Goal: Task Accomplishment & Management: Manage account settings

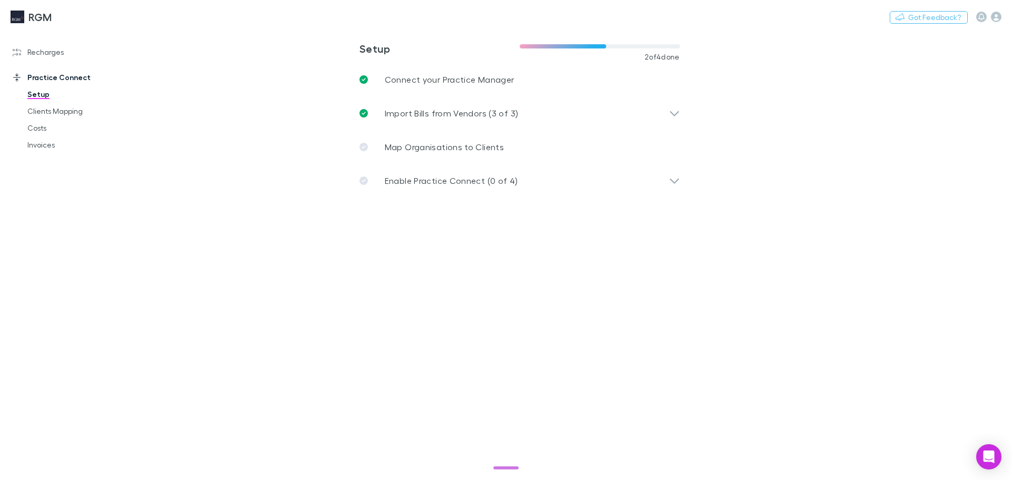
click at [58, 110] on link "Clients Mapping" at bounding box center [79, 111] width 125 height 17
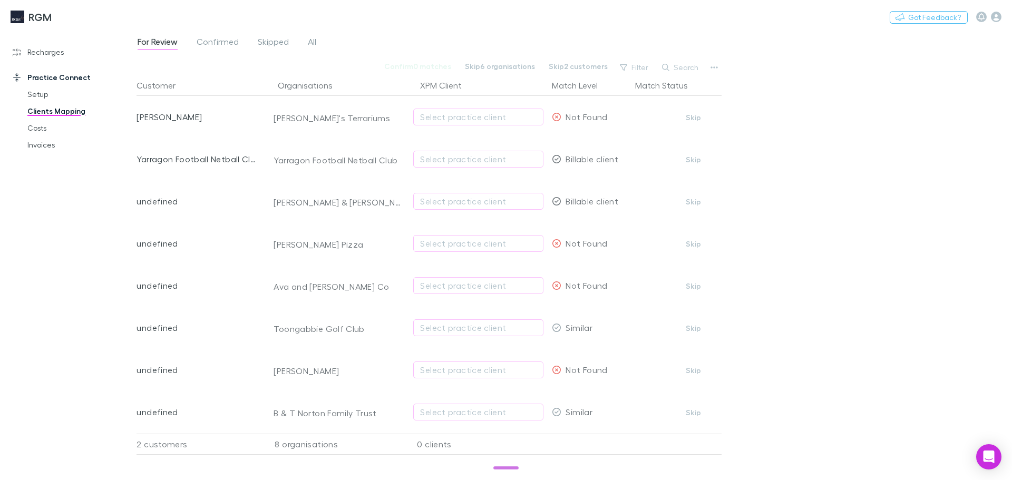
click at [317, 41] on link "All" at bounding box center [312, 43] width 11 height 17
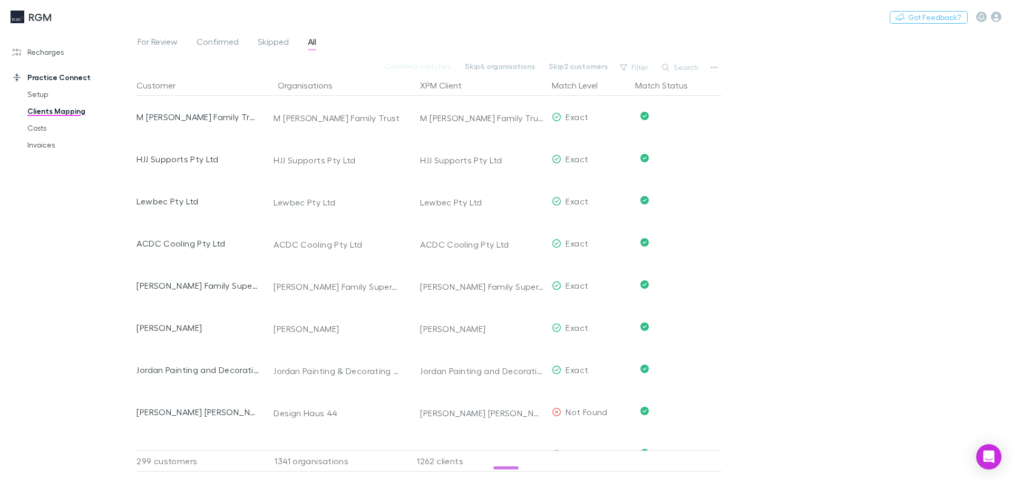
click at [226, 43] on span "Confirmed" at bounding box center [218, 43] width 42 height 14
click at [54, 51] on link "Recharges" at bounding box center [72, 52] width 140 height 17
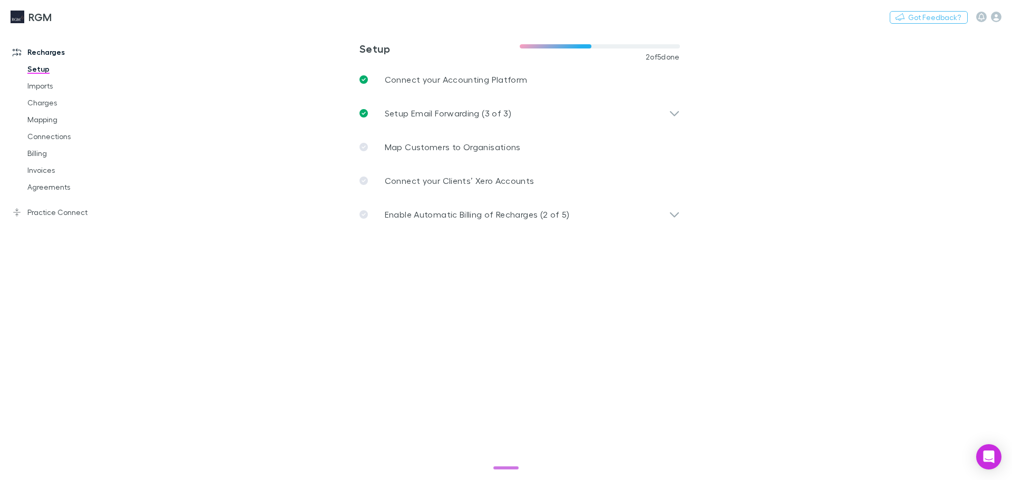
click at [57, 122] on link "Mapping" at bounding box center [79, 119] width 125 height 17
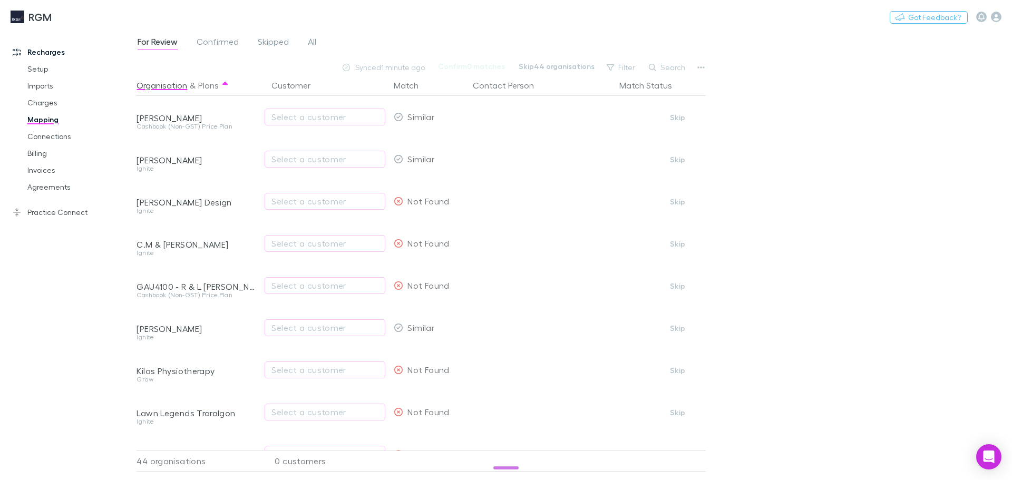
click at [310, 44] on span "All" at bounding box center [312, 43] width 8 height 14
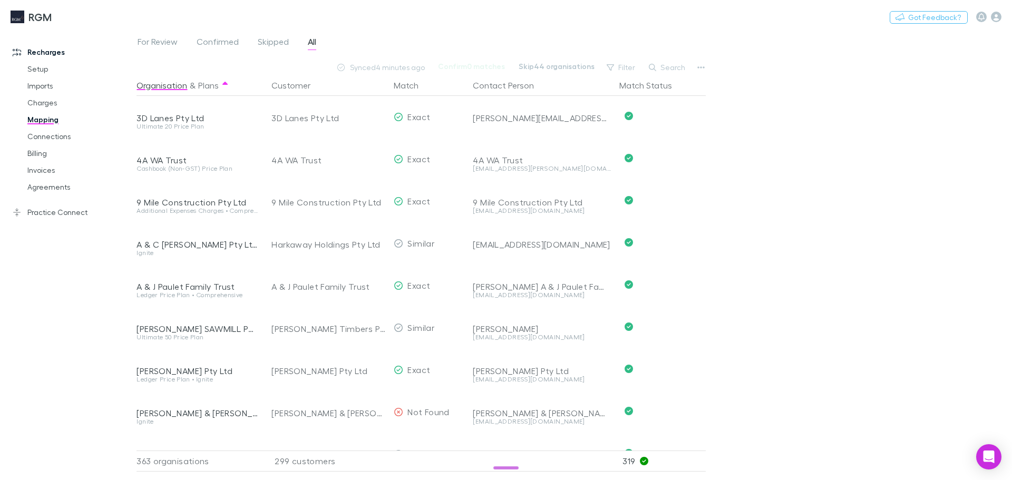
click at [46, 213] on link "Practice Connect" at bounding box center [72, 212] width 140 height 17
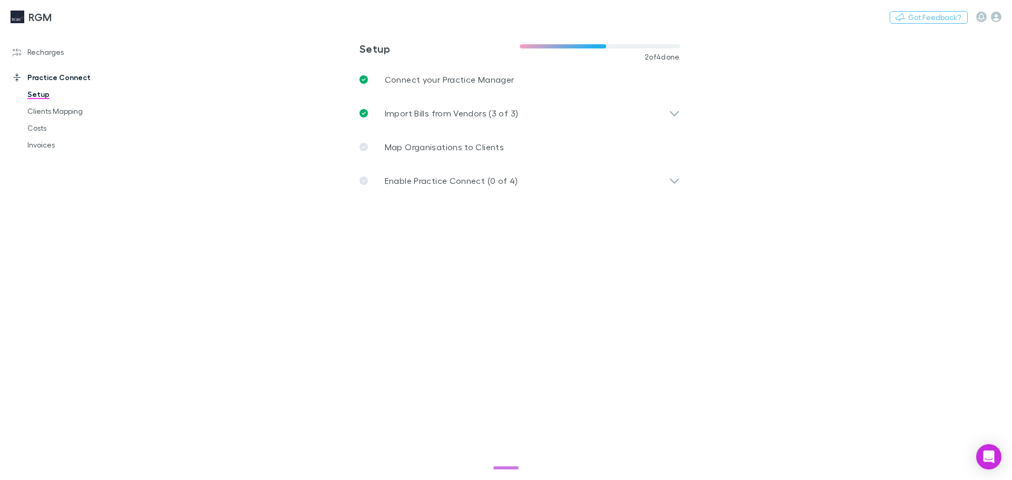
click at [470, 185] on p "Enable Practice Connect (0 of 4)" at bounding box center [451, 180] width 133 height 13
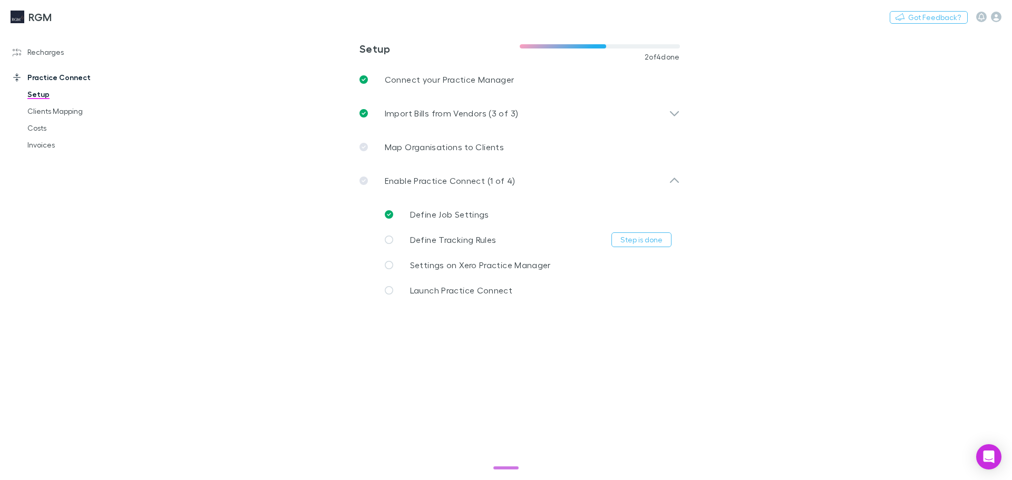
click at [26, 55] on link "Recharges" at bounding box center [72, 52] width 140 height 17
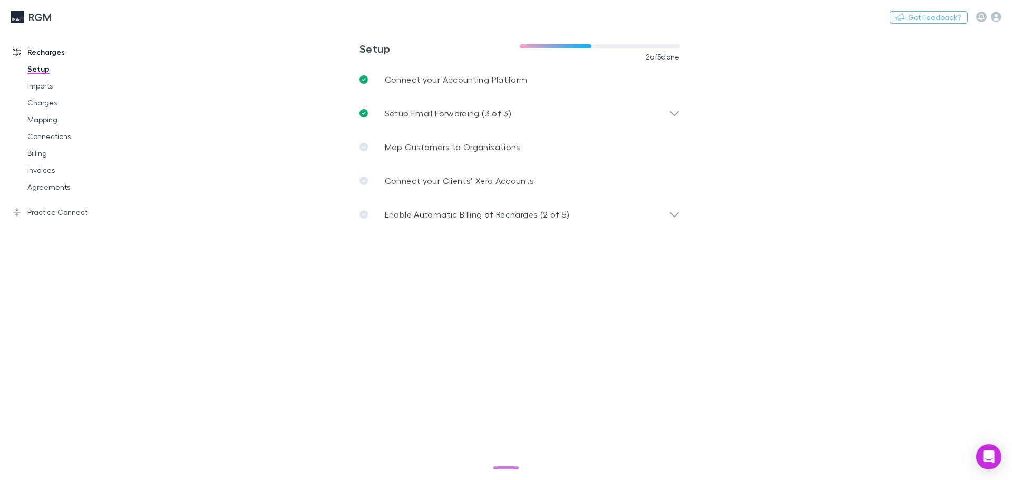
click at [42, 120] on link "Mapping" at bounding box center [79, 119] width 125 height 17
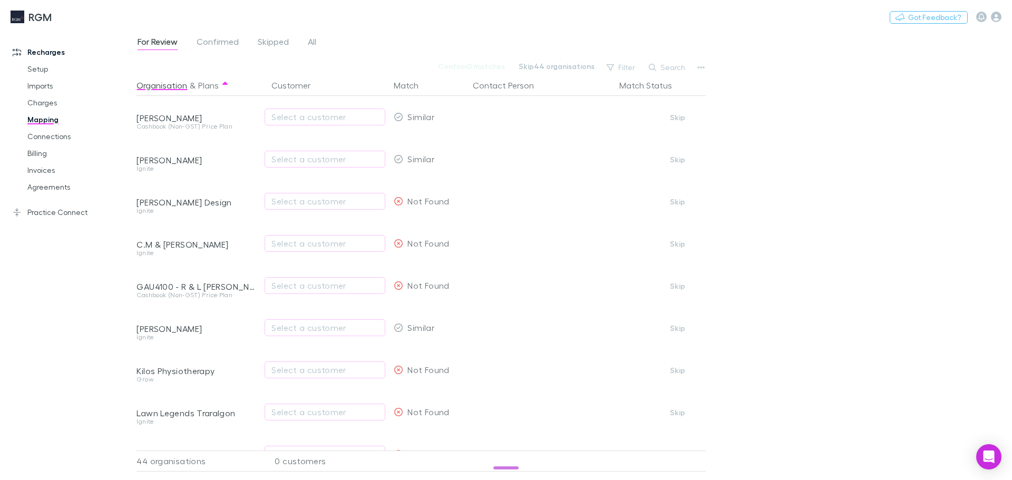
click at [304, 197] on div "Select a customer" at bounding box center [324, 201] width 107 height 13
type input "*********"
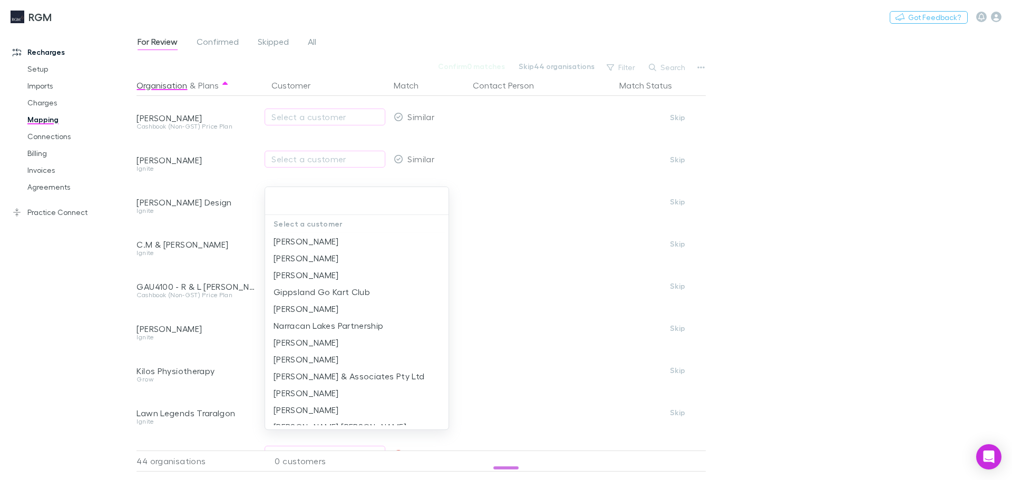
drag, startPoint x: 72, startPoint y: 351, endPoint x: 84, endPoint y: 348, distance: 12.4
click at [72, 352] on div at bounding box center [506, 240] width 1012 height 480
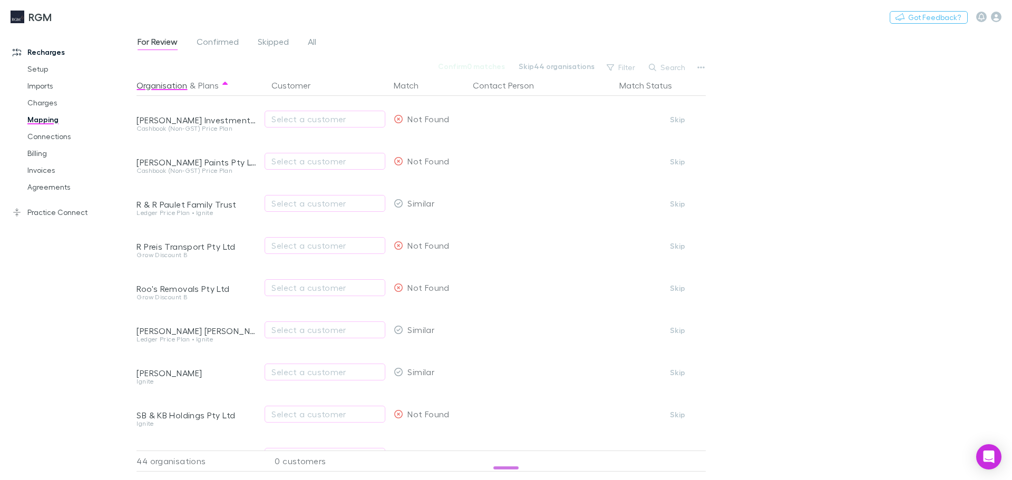
scroll to position [593, 0]
click at [304, 293] on div "Select a customer" at bounding box center [325, 283] width 121 height 42
click at [305, 283] on div "Select a customer" at bounding box center [324, 283] width 107 height 13
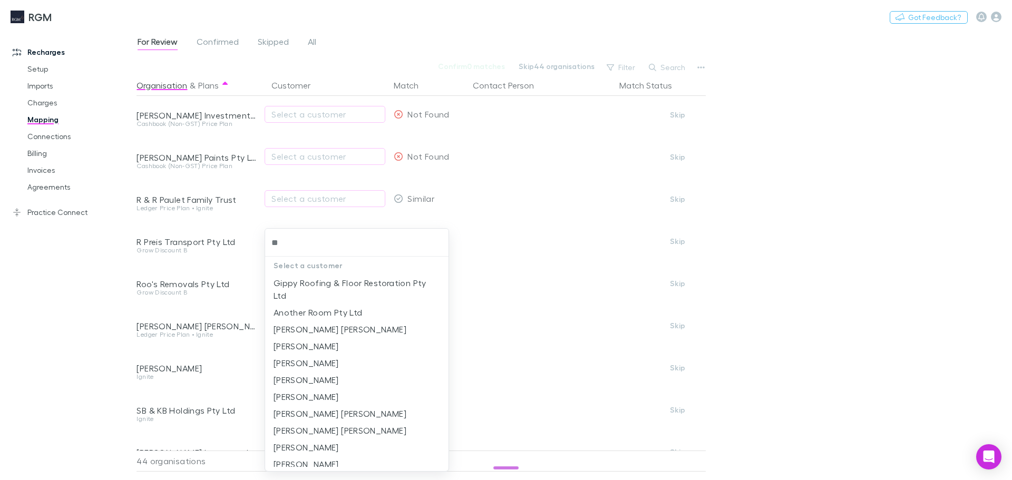
type input "*"
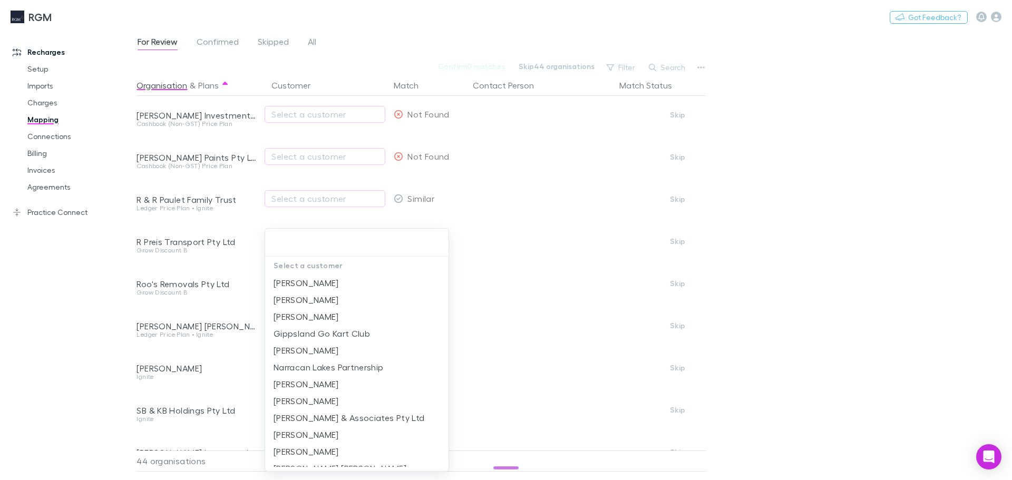
click at [69, 287] on div at bounding box center [506, 240] width 1012 height 480
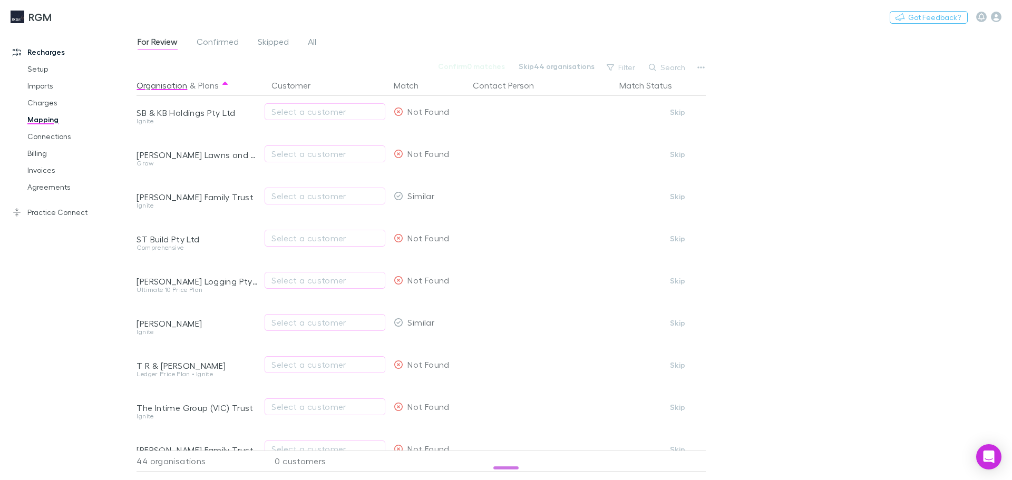
scroll to position [975, 0]
click at [272, 196] on div "Select a customer" at bounding box center [324, 196] width 107 height 13
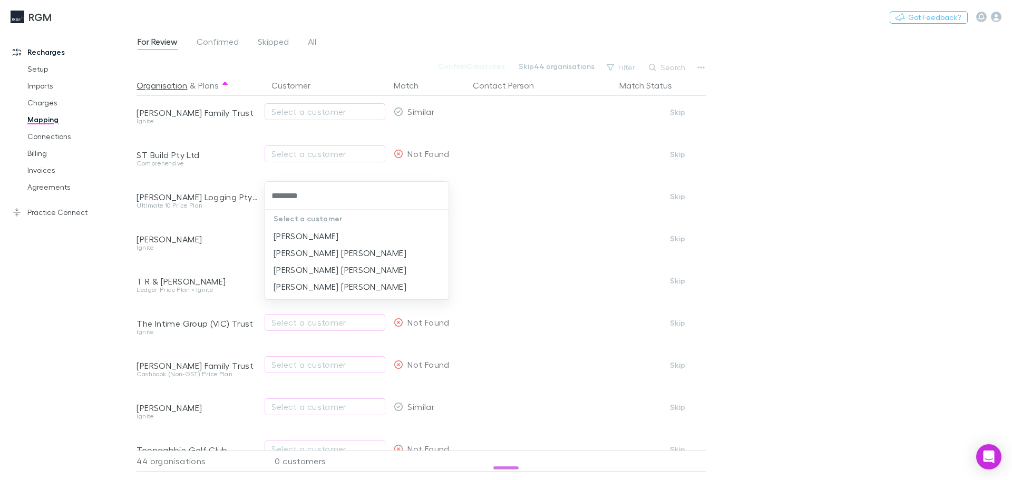
type input "********"
click at [71, 312] on div at bounding box center [506, 240] width 1012 height 480
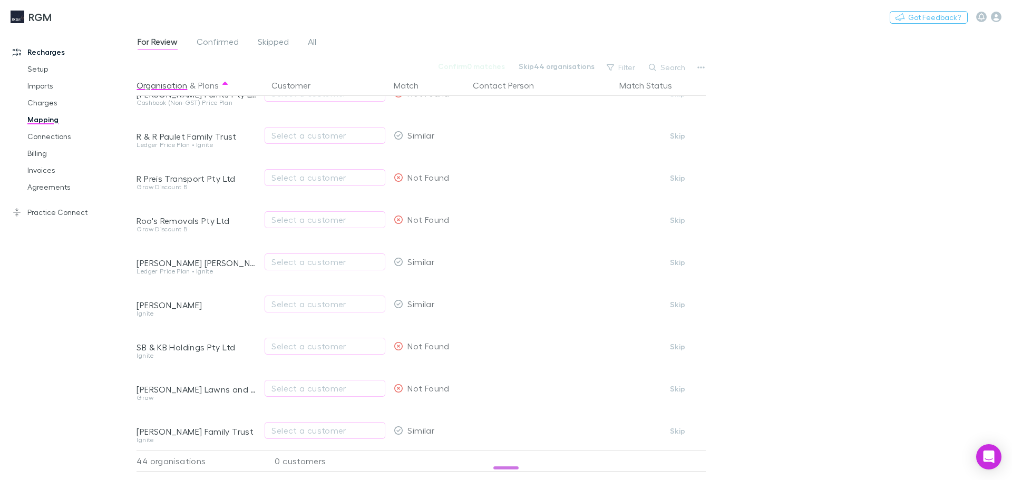
scroll to position [672, 0]
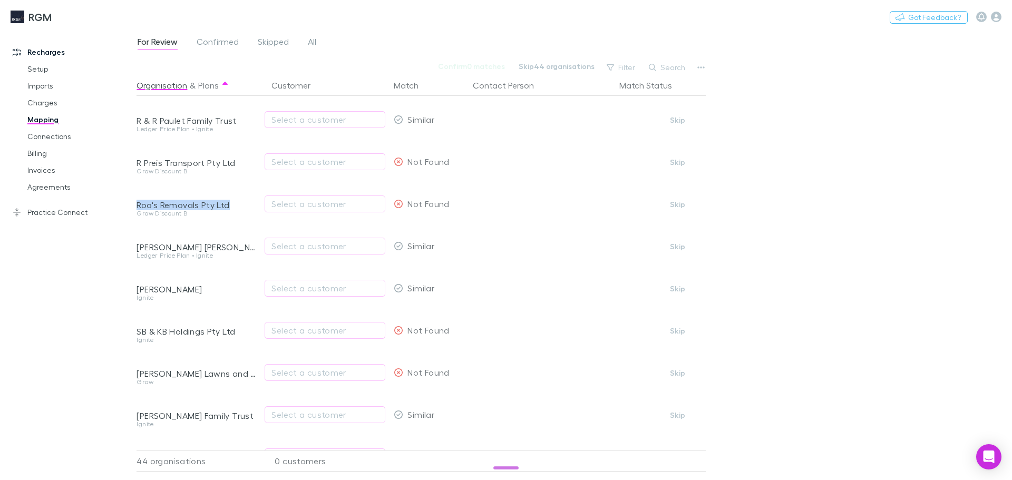
drag, startPoint x: 237, startPoint y: 203, endPoint x: 138, endPoint y: 205, distance: 99.6
click at [138, 205] on div "Roo's Removals Pty Ltd" at bounding box center [198, 205] width 122 height 11
copy div "Roo's Removals Pty Ltd"
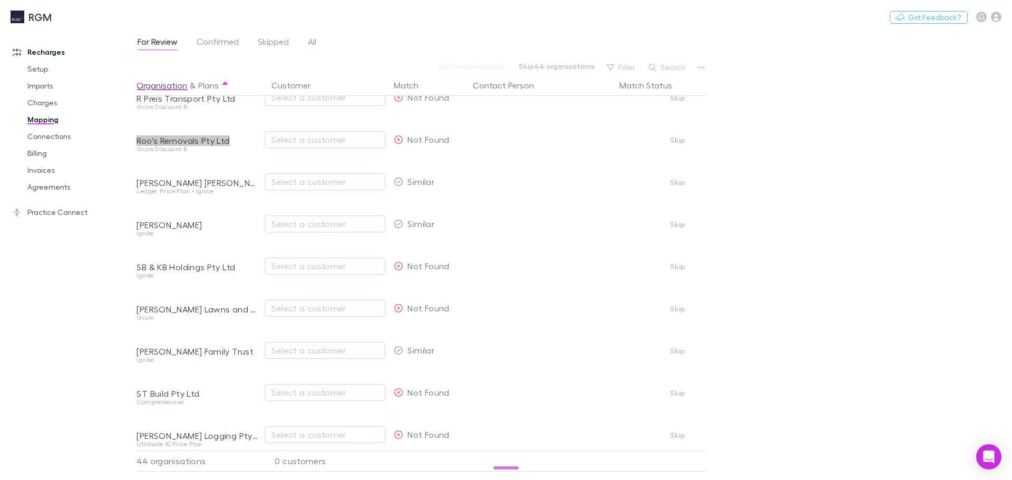
scroll to position [751, 0]
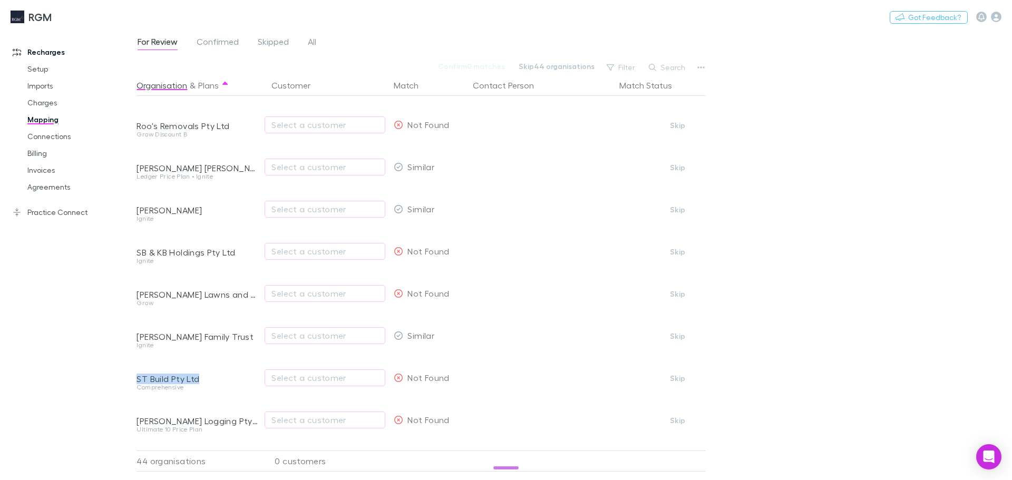
drag, startPoint x: 207, startPoint y: 383, endPoint x: 138, endPoint y: 381, distance: 68.6
click at [138, 381] on div "ST Build Pty Ltd" at bounding box center [198, 379] width 122 height 11
copy div "ST Build Pty Ltd"
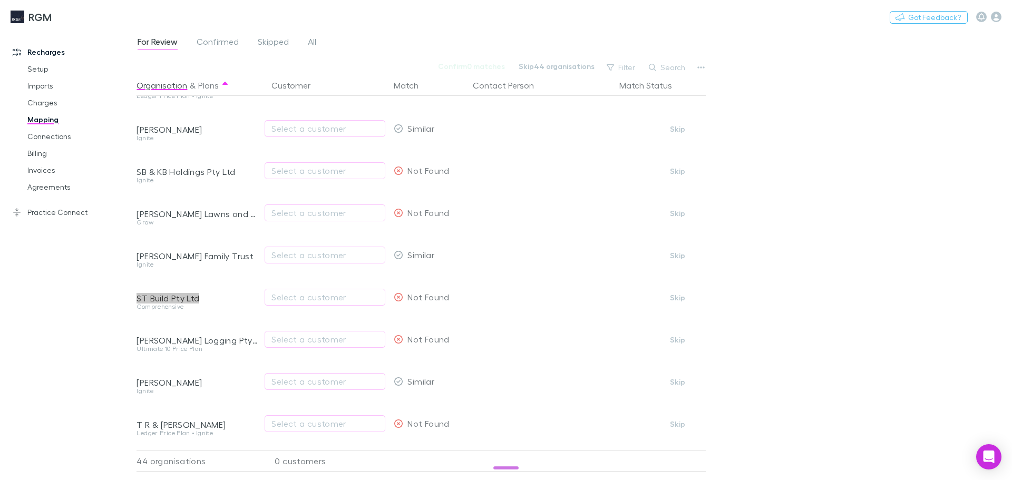
scroll to position [843, 0]
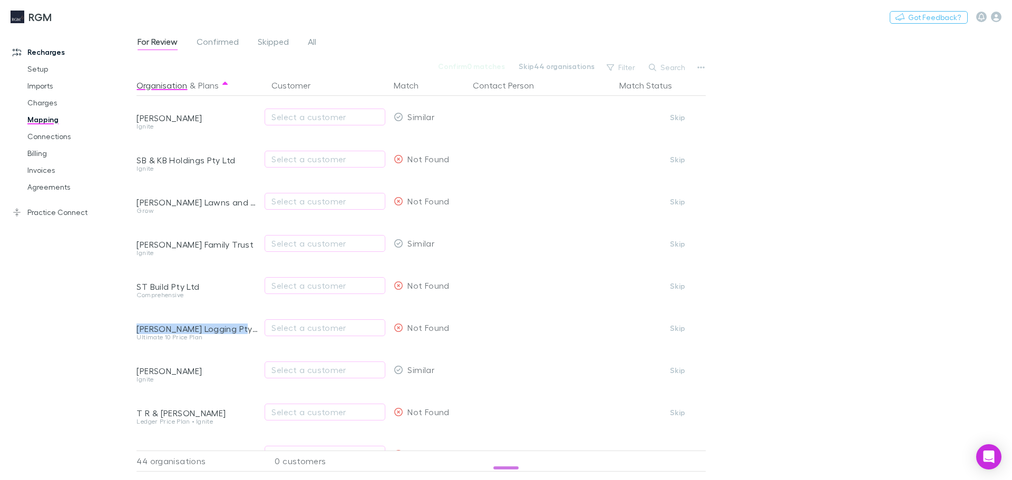
drag, startPoint x: 237, startPoint y: 331, endPoint x: 137, endPoint y: 330, distance: 100.2
click at [137, 330] on div "[PERSON_NAME] Logging Pty Ltd" at bounding box center [198, 329] width 122 height 11
copy div "[PERSON_NAME] Logging Pty Ltd"
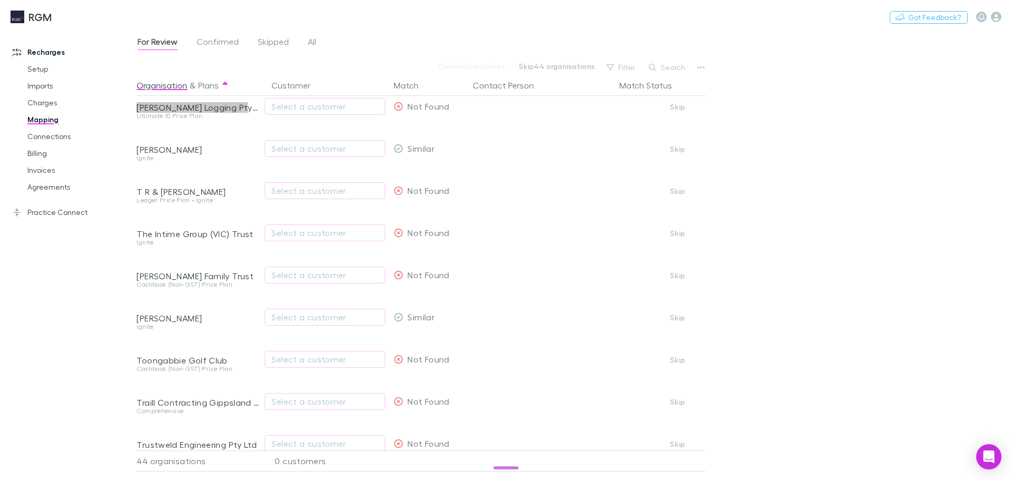
scroll to position [1094, 0]
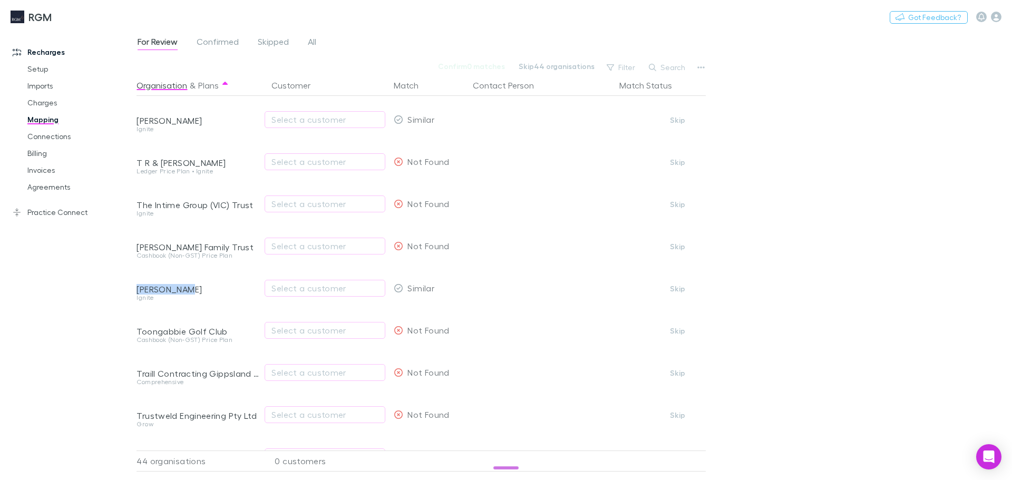
drag, startPoint x: 196, startPoint y: 292, endPoint x: 137, endPoint y: 288, distance: 59.2
click at [137, 288] on div "[PERSON_NAME]" at bounding box center [198, 289] width 122 height 11
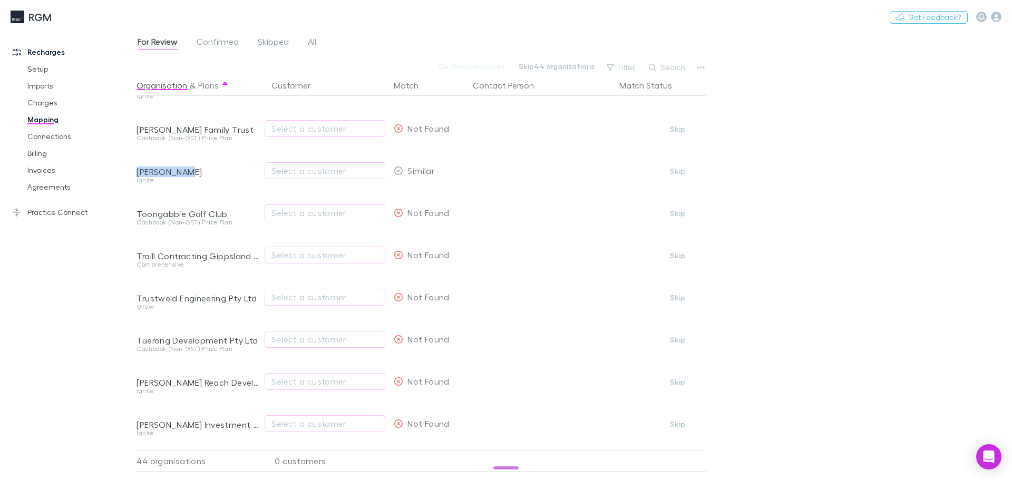
scroll to position [1212, 0]
click at [696, 68] on button "button" at bounding box center [701, 67] width 15 height 15
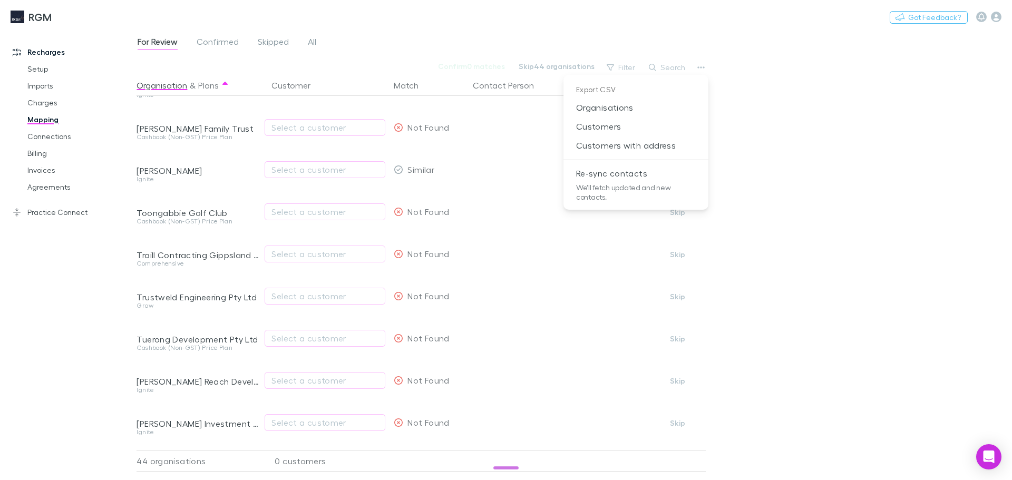
click at [757, 182] on div at bounding box center [506, 240] width 1012 height 480
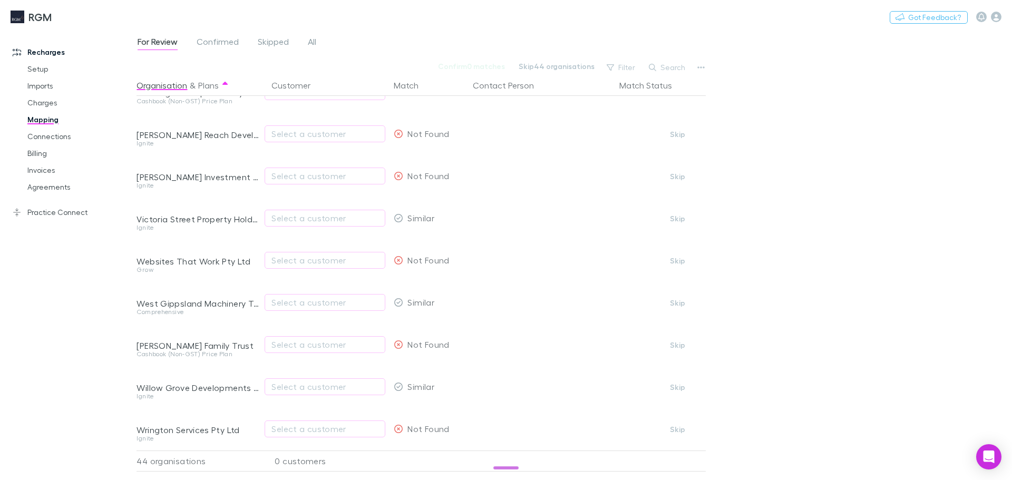
scroll to position [1496, 0]
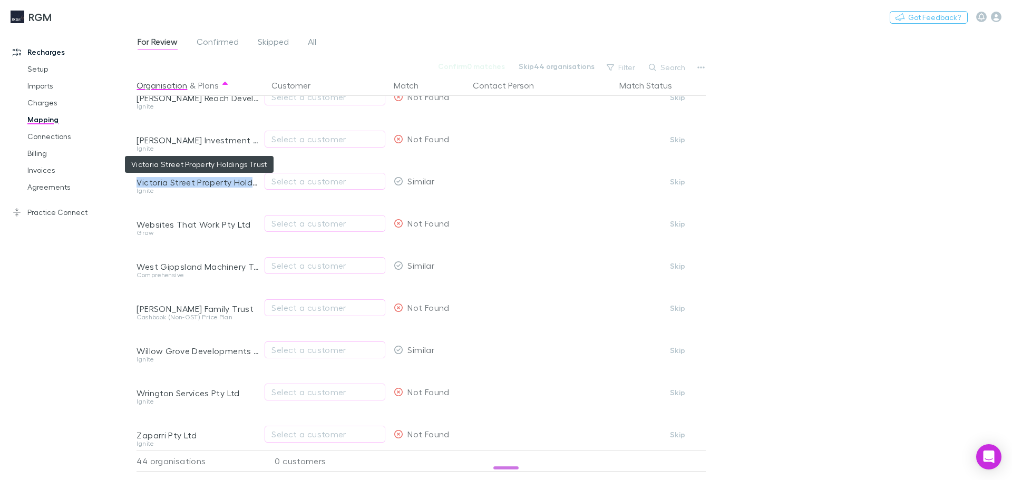
drag, startPoint x: 139, startPoint y: 184, endPoint x: 254, endPoint y: 181, distance: 115.5
click at [254, 181] on div "Victoria Street Property Holdings Trust" at bounding box center [198, 182] width 122 height 11
copy div "[GEOGRAPHIC_DATA] Property Holdi"
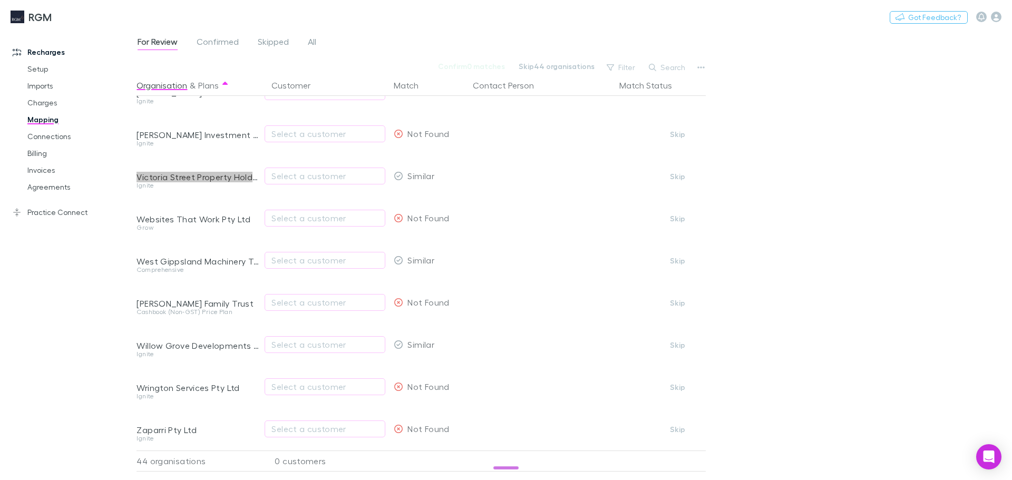
scroll to position [1509, 0]
drag, startPoint x: 198, startPoint y: 424, endPoint x: 139, endPoint y: 421, distance: 59.1
click at [139, 425] on div "Zaparri Pty Ltd" at bounding box center [198, 430] width 122 height 11
copy div "Zaparri Pty Ltd"
click at [349, 424] on div "Select a customer" at bounding box center [324, 429] width 107 height 13
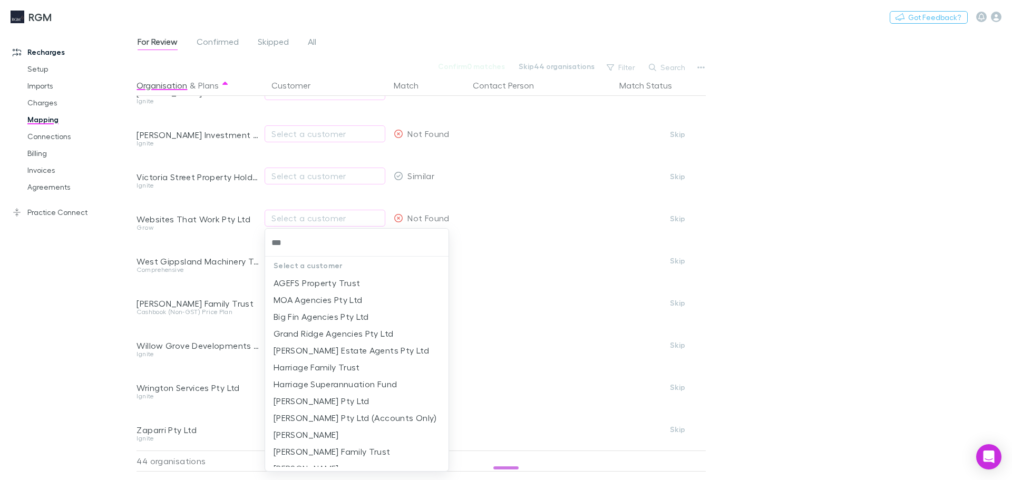
type input "****"
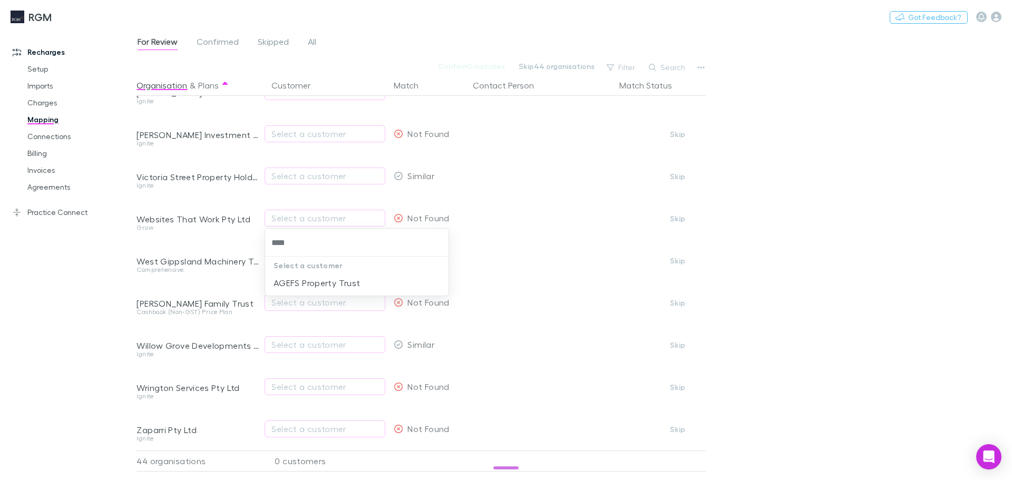
click at [364, 284] on li "AGEFS Property Trust" at bounding box center [356, 283] width 183 height 17
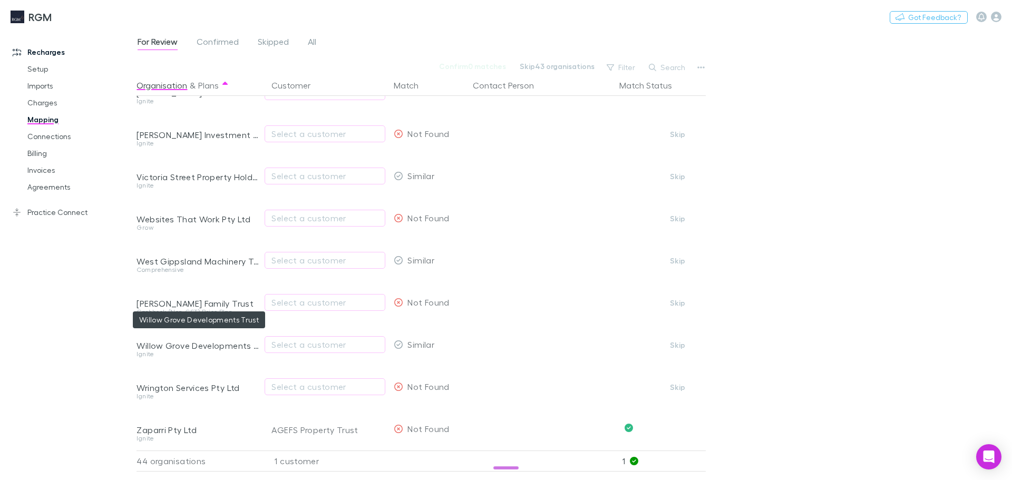
click at [139, 341] on div "Willow Grove Developments Trust" at bounding box center [198, 346] width 122 height 11
drag, startPoint x: 138, startPoint y: 337, endPoint x: 247, endPoint y: 341, distance: 109.2
click at [247, 341] on div "Willow Grove Developments Trust" at bounding box center [198, 346] width 122 height 11
copy div "Willow Grove Developments"
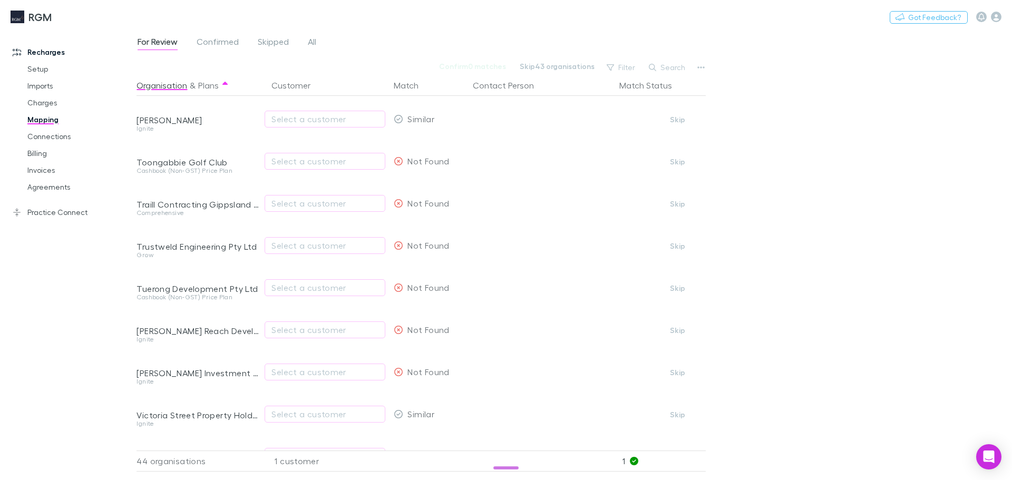
scroll to position [1259, 0]
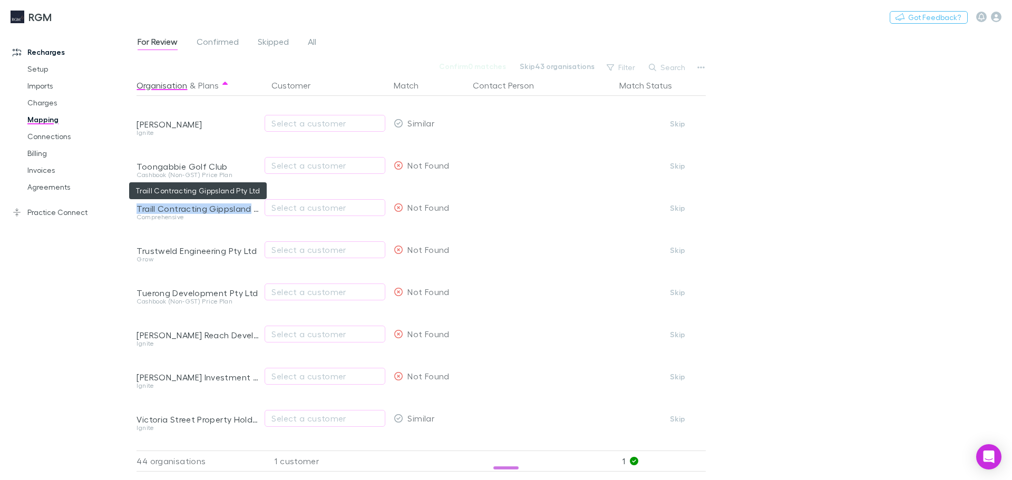
drag, startPoint x: 137, startPoint y: 209, endPoint x: 250, endPoint y: 211, distance: 113.4
click at [250, 211] on div "Traill Contracting Gippsland Pty Ltd" at bounding box center [198, 208] width 122 height 11
copy div "Traill Contracting Gippsland"
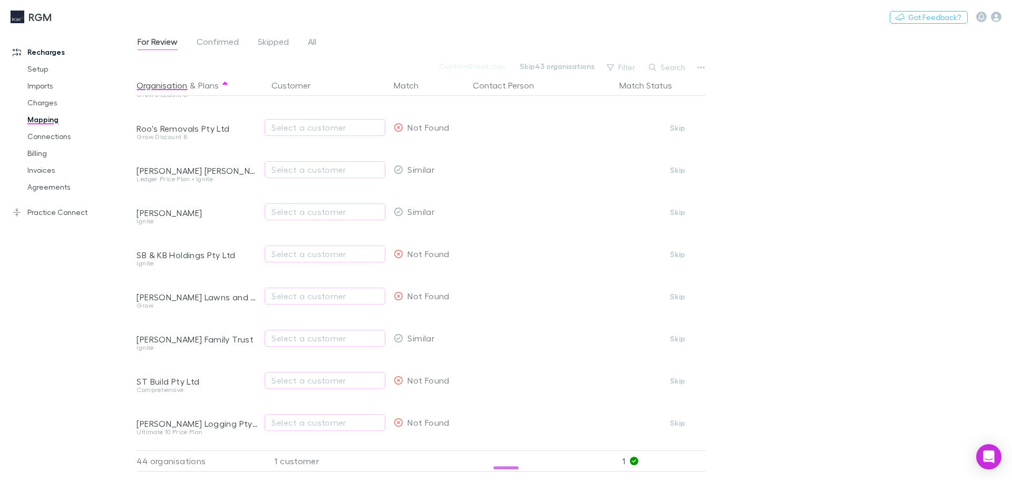
scroll to position [745, 0]
drag, startPoint x: 238, startPoint y: 261, endPoint x: 138, endPoint y: 258, distance: 99.7
click at [138, 258] on div "SB & KB Holdings Pty Ltd" at bounding box center [198, 259] width 122 height 11
copy div "SB & KB Holdings Pty Ltd"
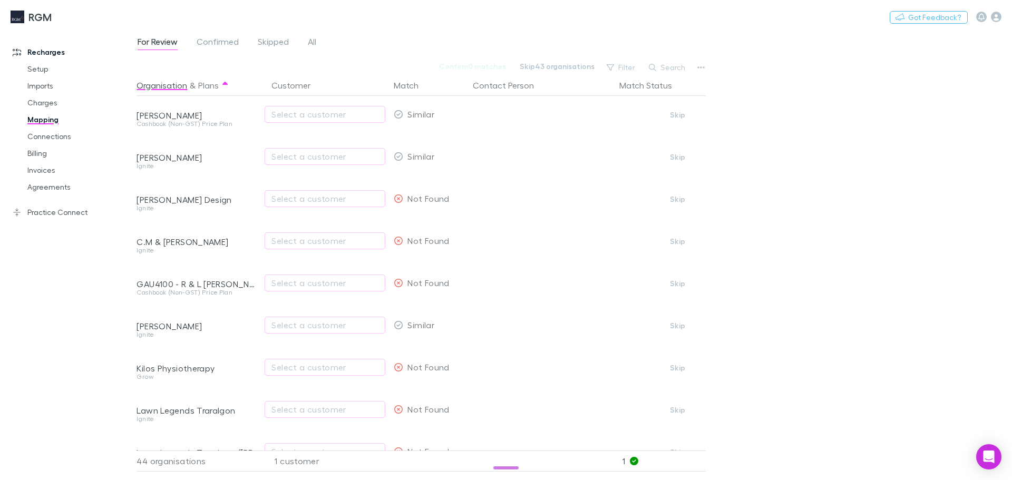
scroll to position [0, 0]
drag, startPoint x: 200, startPoint y: 332, endPoint x: 138, endPoint y: 328, distance: 62.3
click at [138, 328] on div "[PERSON_NAME]" at bounding box center [198, 329] width 122 height 11
copy div "[PERSON_NAME]"
click at [701, 70] on icon "button" at bounding box center [700, 67] width 7 height 8
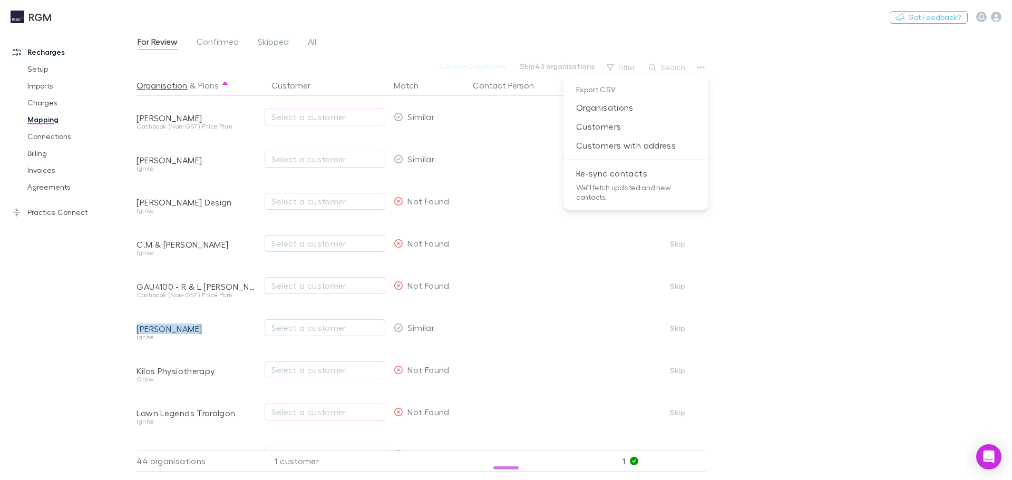
click at [626, 165] on p "Re-sync contacts" at bounding box center [636, 173] width 145 height 19
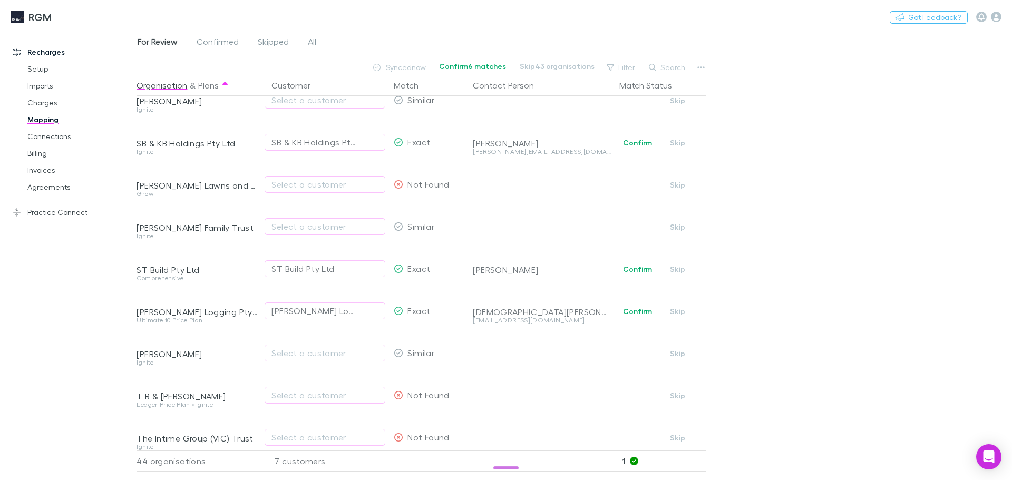
scroll to position [830, 0]
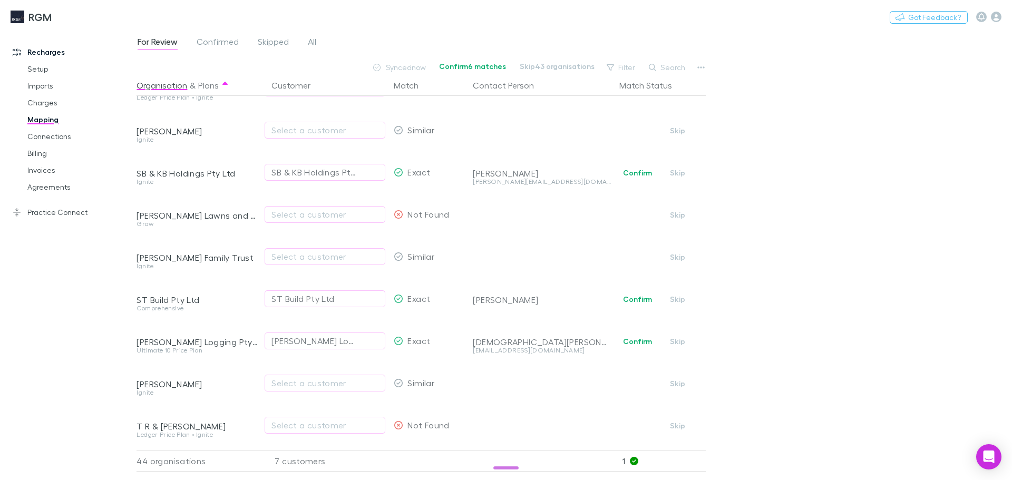
click at [642, 300] on button "Confirm" at bounding box center [637, 299] width 43 height 13
click at [634, 174] on button "Confirm" at bounding box center [637, 173] width 43 height 13
click at [634, 341] on button "Confirm" at bounding box center [637, 341] width 43 height 13
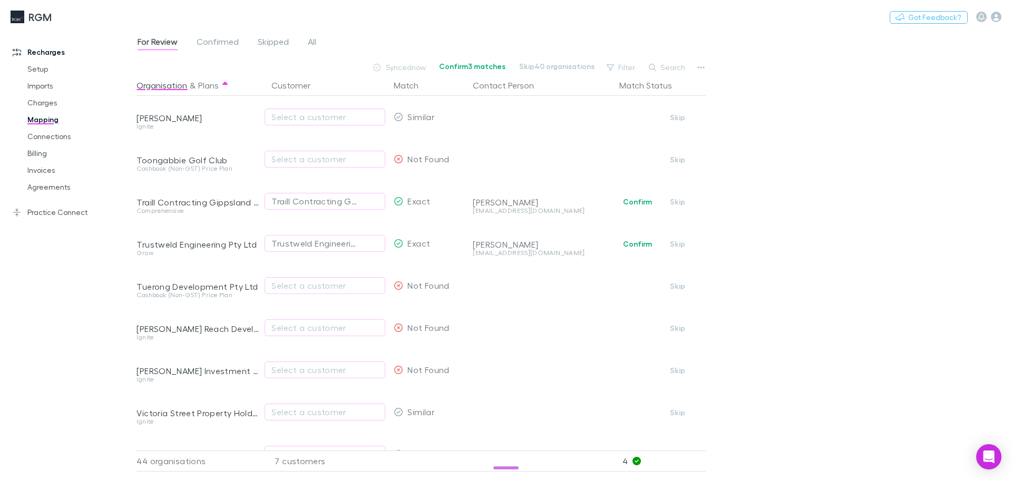
scroll to position [1278, 0]
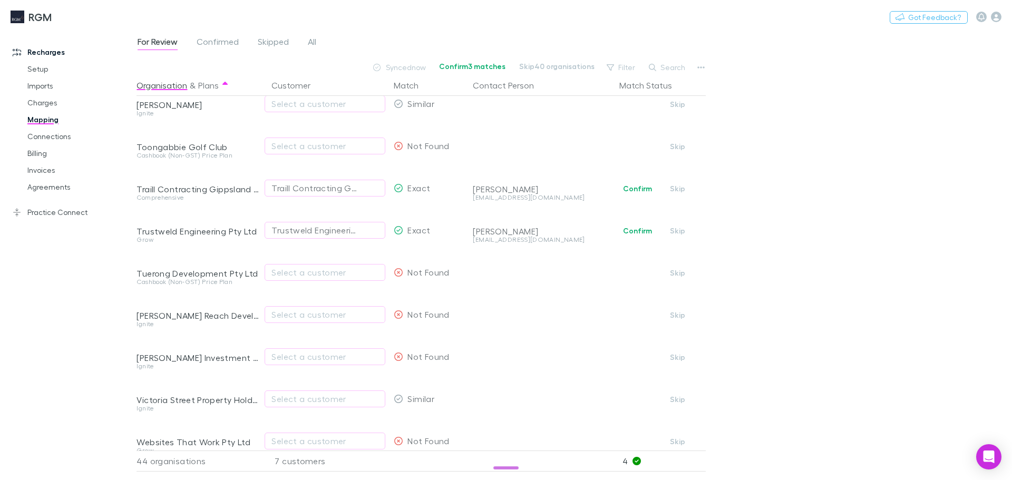
click at [635, 190] on button "Confirm" at bounding box center [637, 188] width 43 height 13
click at [632, 234] on button "Confirm" at bounding box center [637, 231] width 43 height 13
click at [350, 274] on div "Select a customer" at bounding box center [324, 272] width 107 height 13
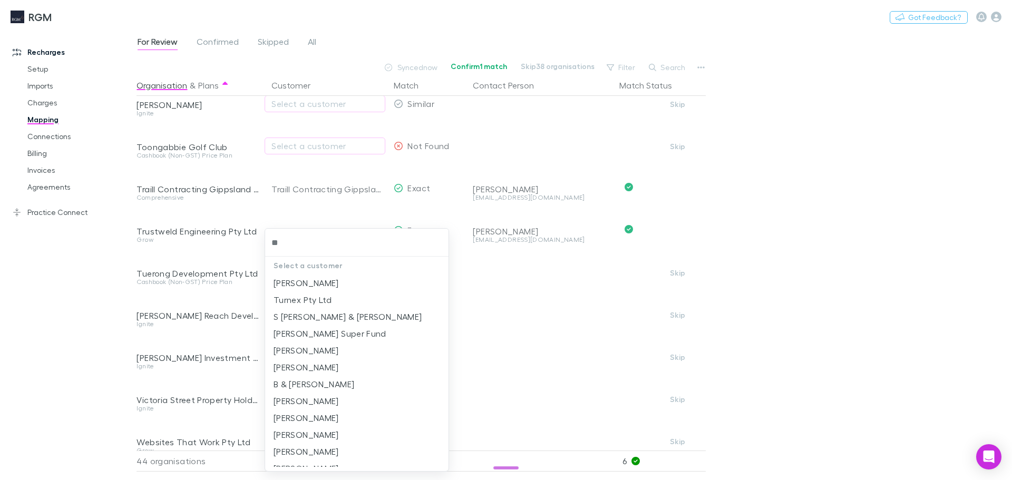
type input "*"
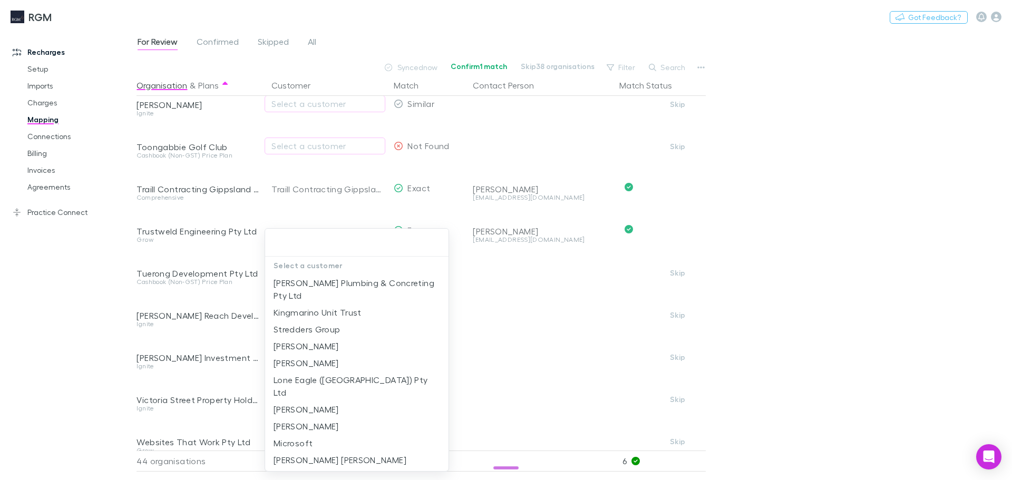
click at [66, 307] on div at bounding box center [506, 240] width 1012 height 480
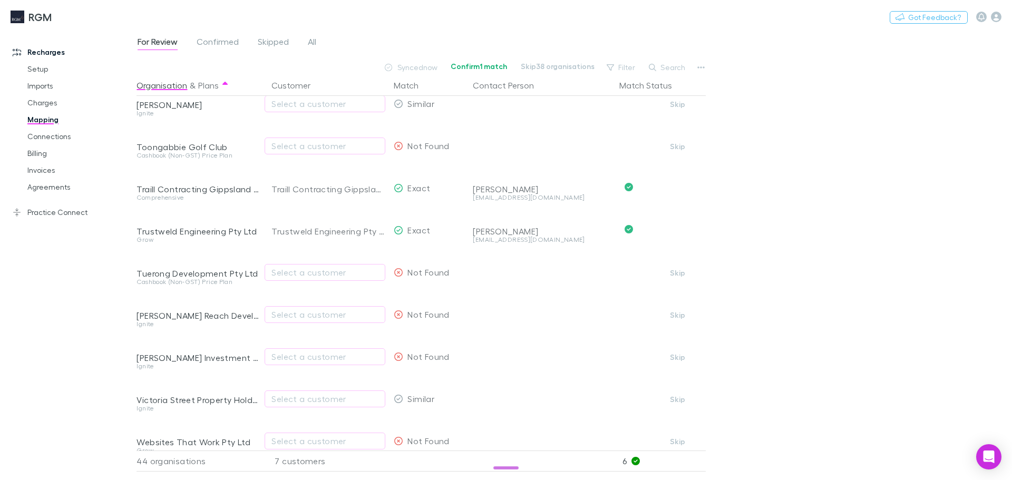
click at [310, 274] on div "Select a customer" at bounding box center [324, 272] width 107 height 13
type input "*******"
click at [310, 285] on li "Wonderland Investments Vic Pty Ltd" at bounding box center [356, 283] width 183 height 17
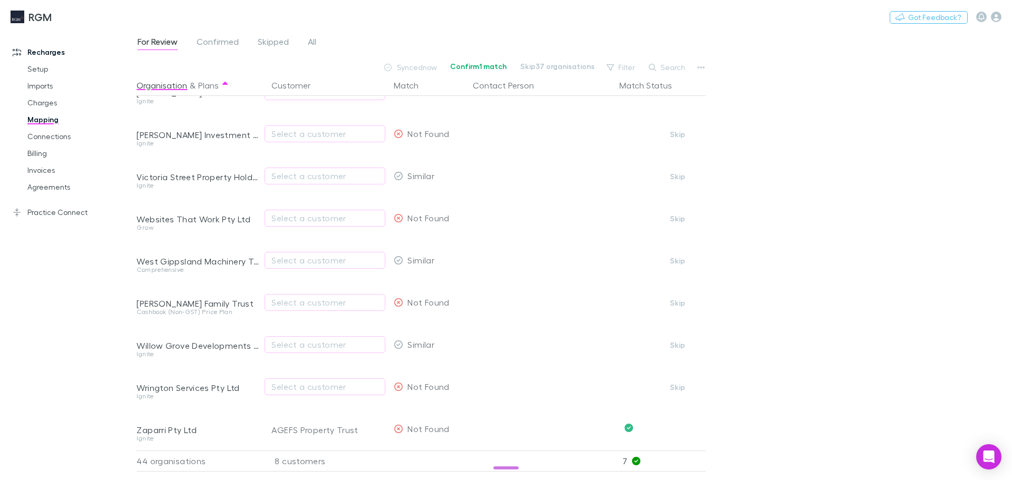
scroll to position [1509, 0]
click at [313, 338] on div "Select a customer" at bounding box center [324, 344] width 107 height 13
type input "******"
click at [340, 302] on li "Willow Grove Developments Trust" at bounding box center [356, 300] width 183 height 17
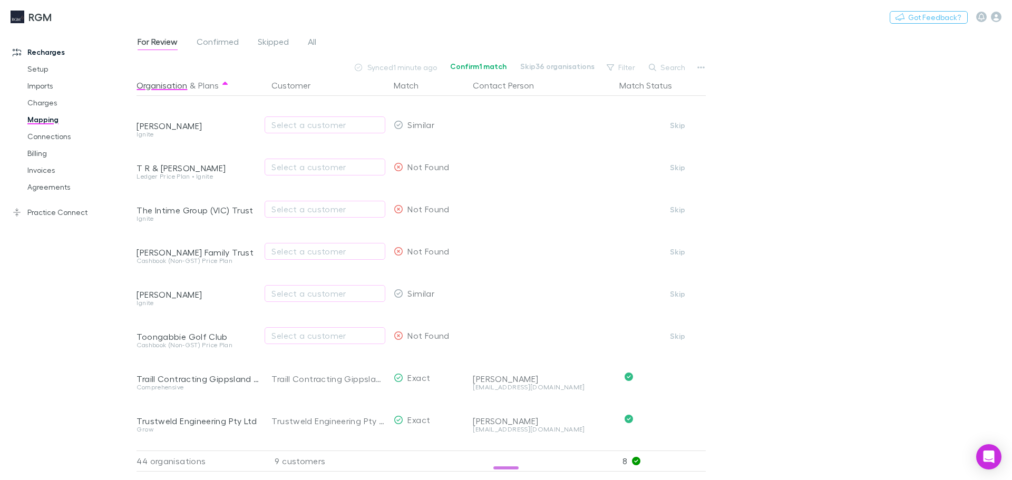
scroll to position [1087, 0]
click at [317, 299] on div "Select a customer" at bounding box center [324, 294] width 107 height 13
type input "******"
click at [288, 279] on li "[PERSON_NAME]" at bounding box center [356, 283] width 183 height 17
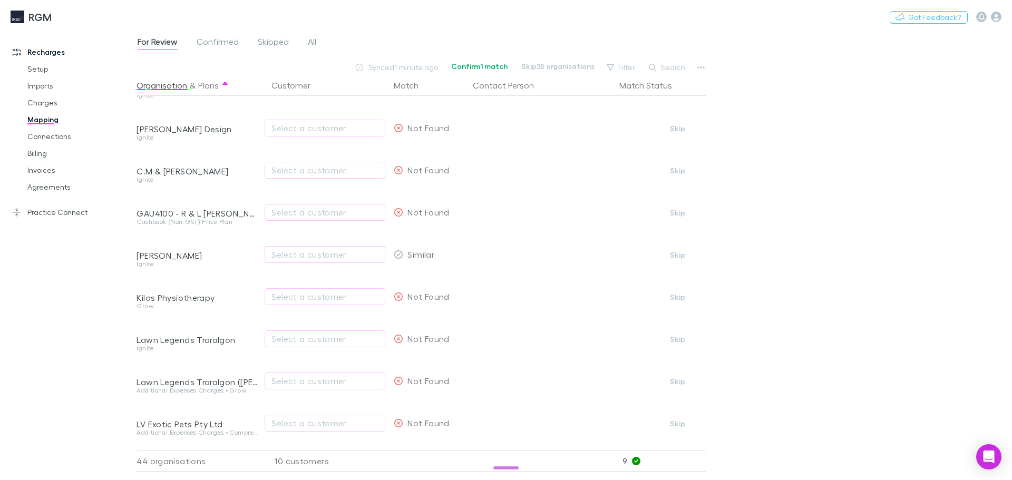
scroll to position [73, 0]
click at [319, 245] on div "Select a customer" at bounding box center [325, 255] width 121 height 42
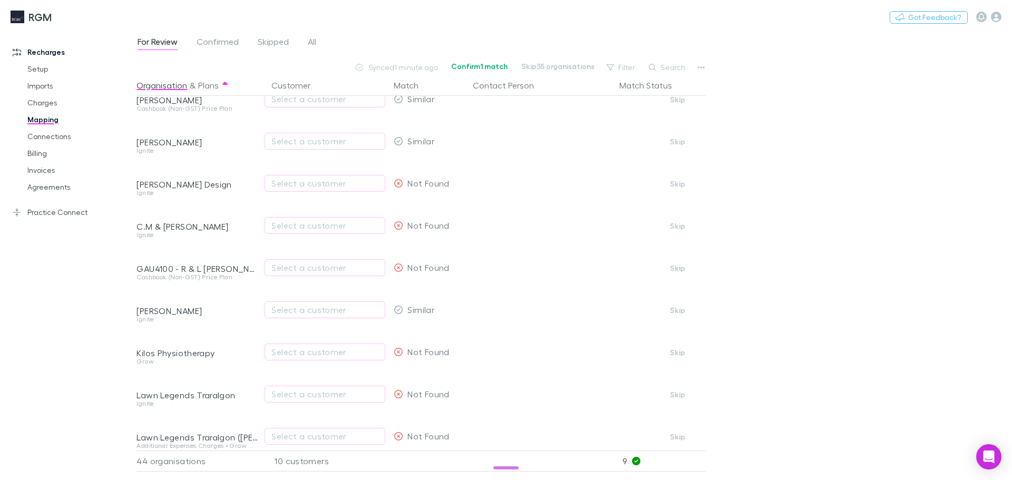
scroll to position [0, 0]
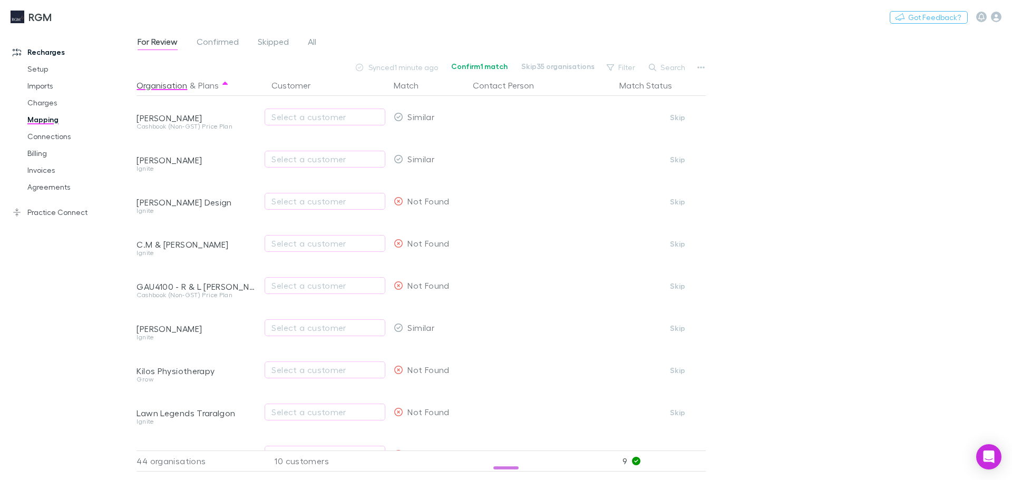
click at [301, 208] on button "Select a customer" at bounding box center [325, 201] width 121 height 17
type input "********"
click at [296, 243] on li "[PERSON_NAME]" at bounding box center [356, 241] width 183 height 17
click at [302, 112] on div "Select a customer" at bounding box center [324, 117] width 107 height 13
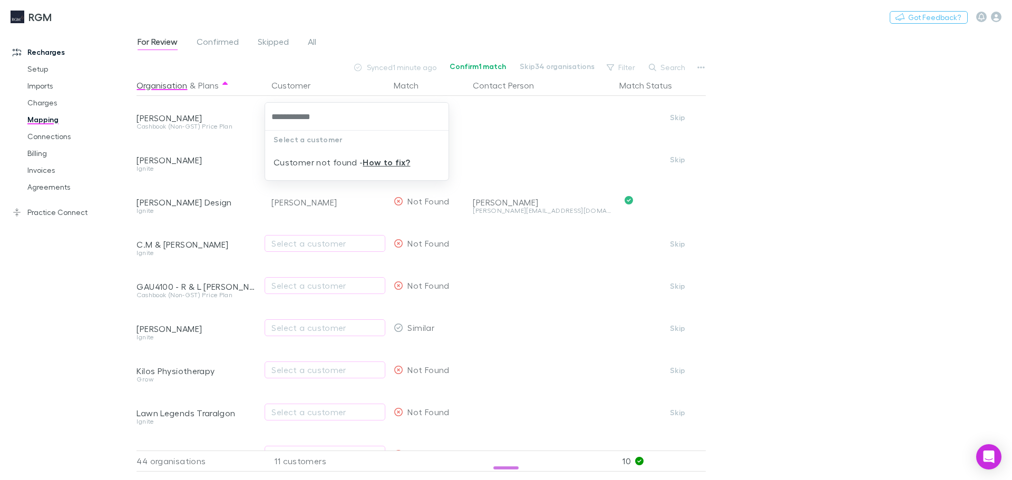
type input "**********"
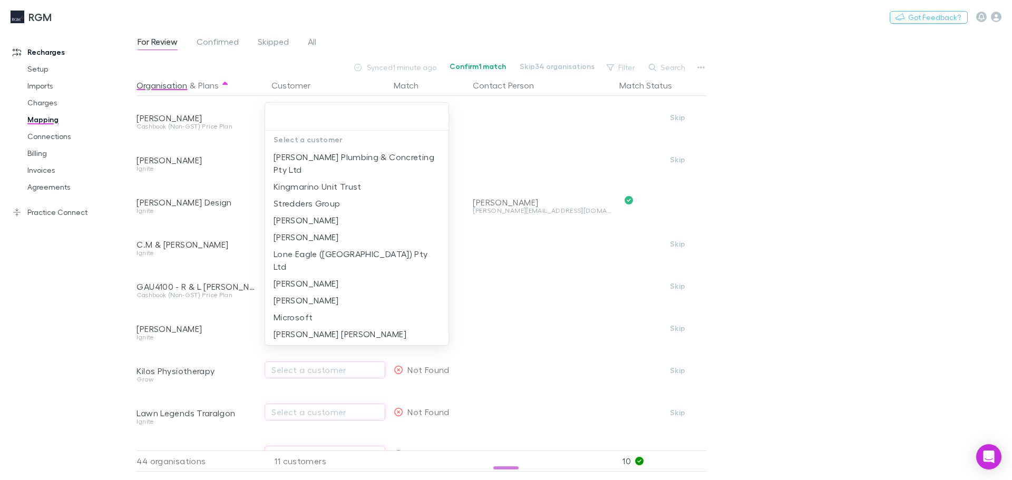
click at [810, 150] on div at bounding box center [506, 240] width 1012 height 480
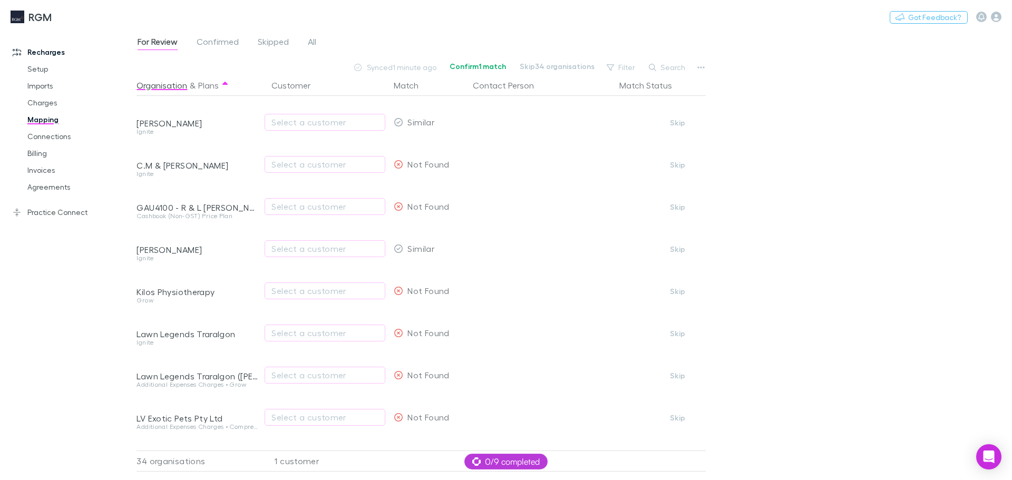
scroll to position [40, 0]
click at [171, 248] on div "[PERSON_NAME]" at bounding box center [198, 247] width 122 height 11
copy div "Braddick"
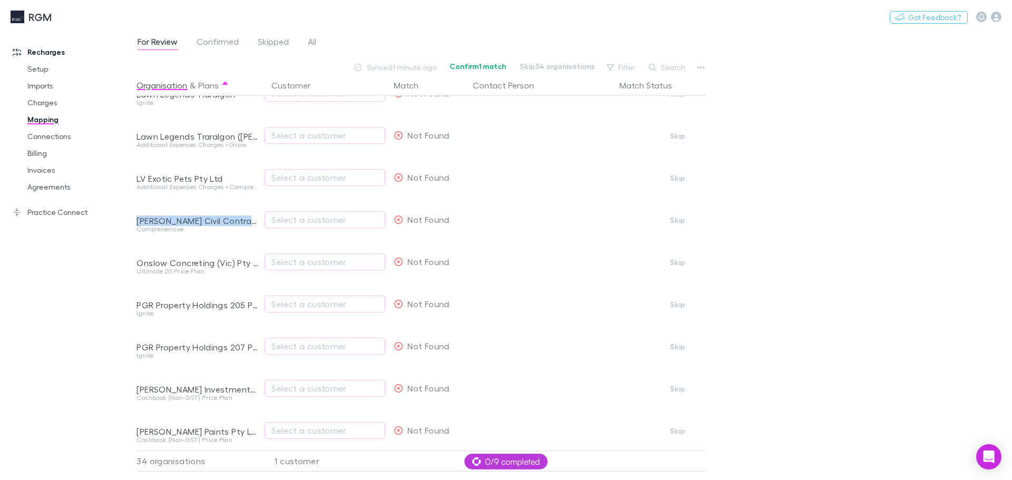
drag, startPoint x: 138, startPoint y: 219, endPoint x: 250, endPoint y: 221, distance: 112.3
click at [250, 221] on div "[PERSON_NAME] Civil Contractors Trust" at bounding box center [198, 221] width 122 height 11
copy div "O'Leary Civil Contractors Tru"
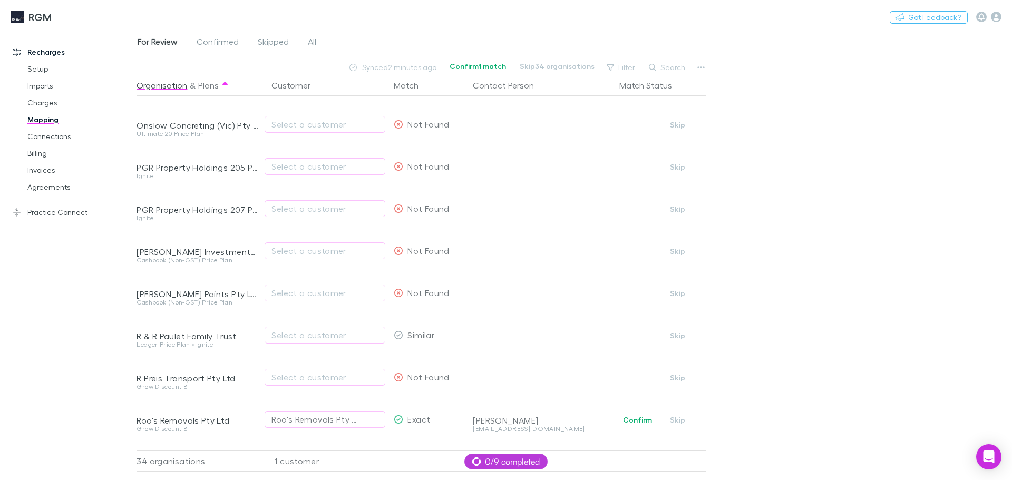
scroll to position [422, 0]
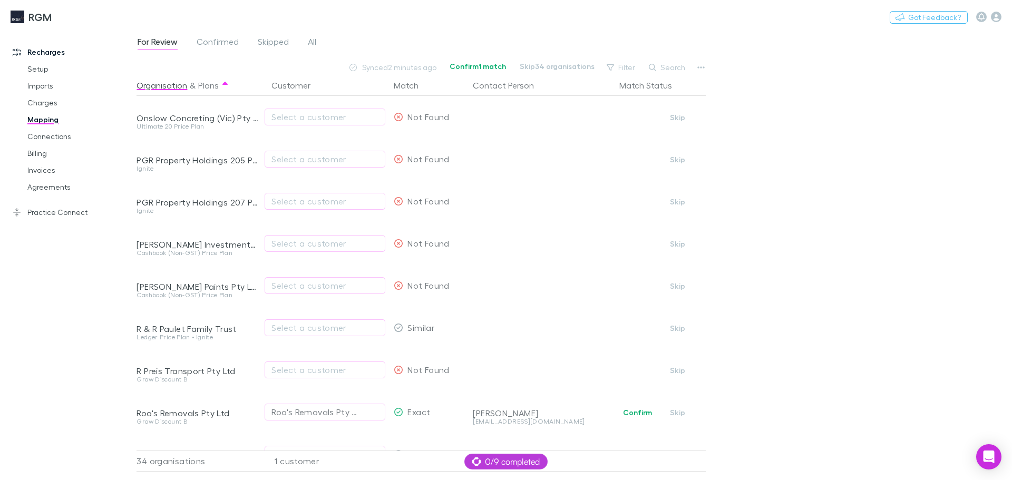
click at [290, 163] on div "Select a customer" at bounding box center [324, 159] width 107 height 13
type input "*"
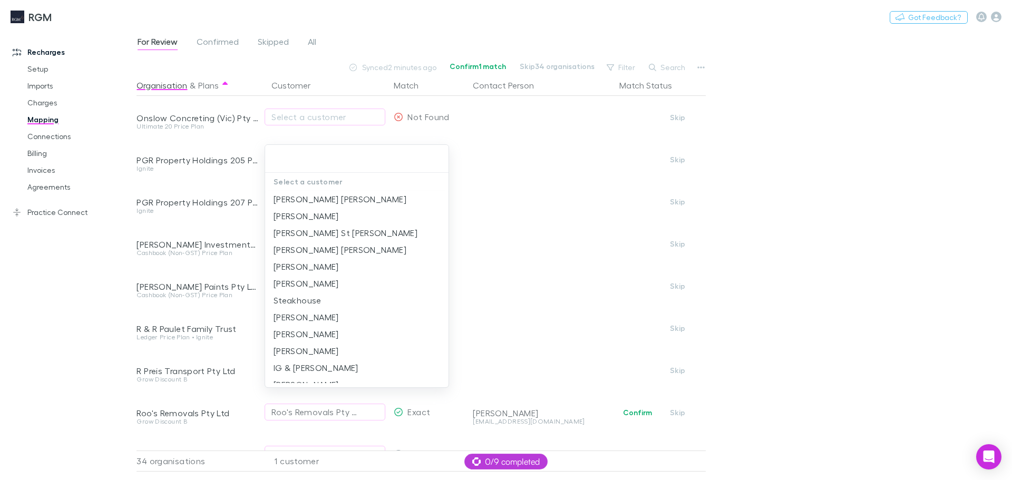
click at [81, 272] on div at bounding box center [506, 240] width 1012 height 480
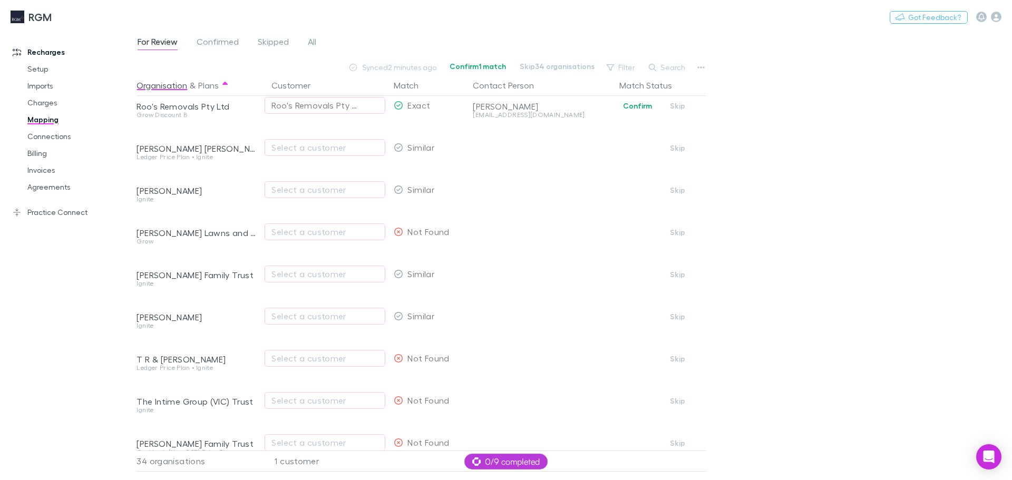
scroll to position [698, 0]
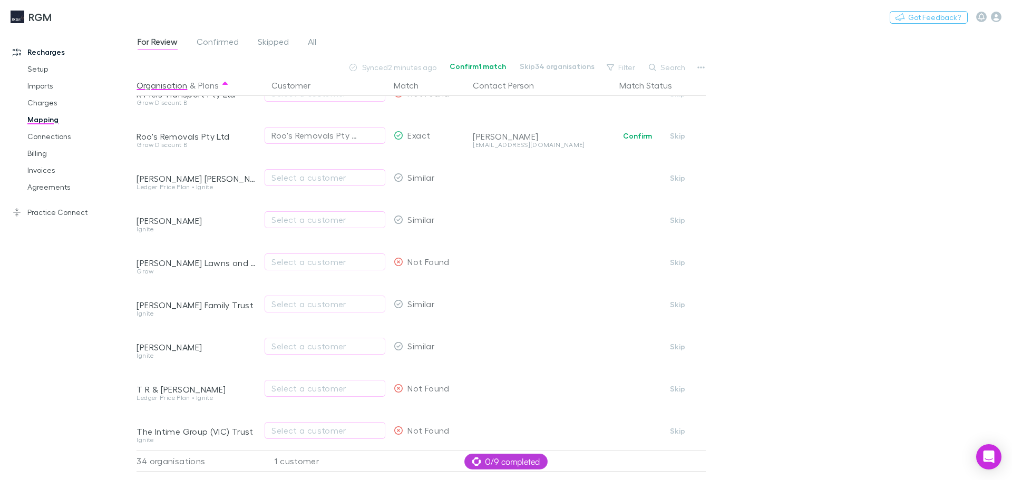
click at [635, 138] on button "Confirm" at bounding box center [637, 136] width 43 height 13
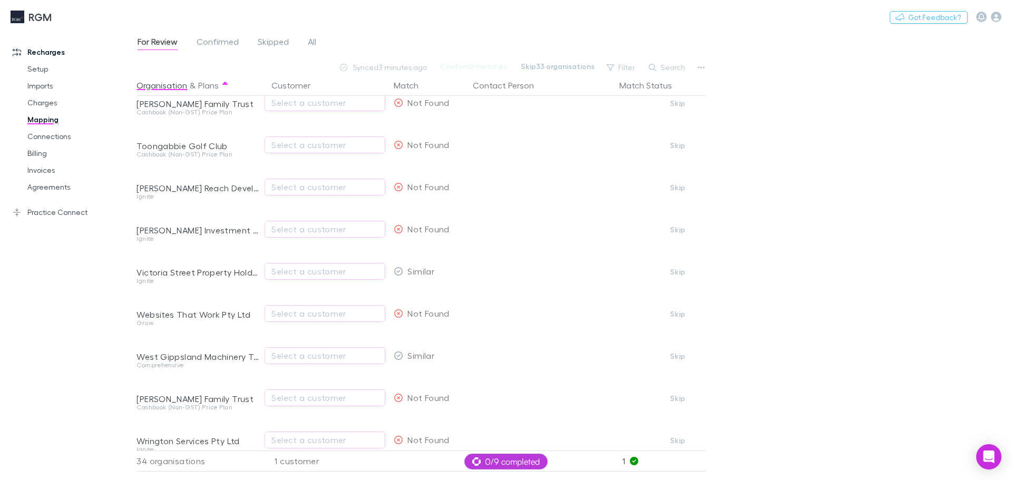
scroll to position [1087, 0]
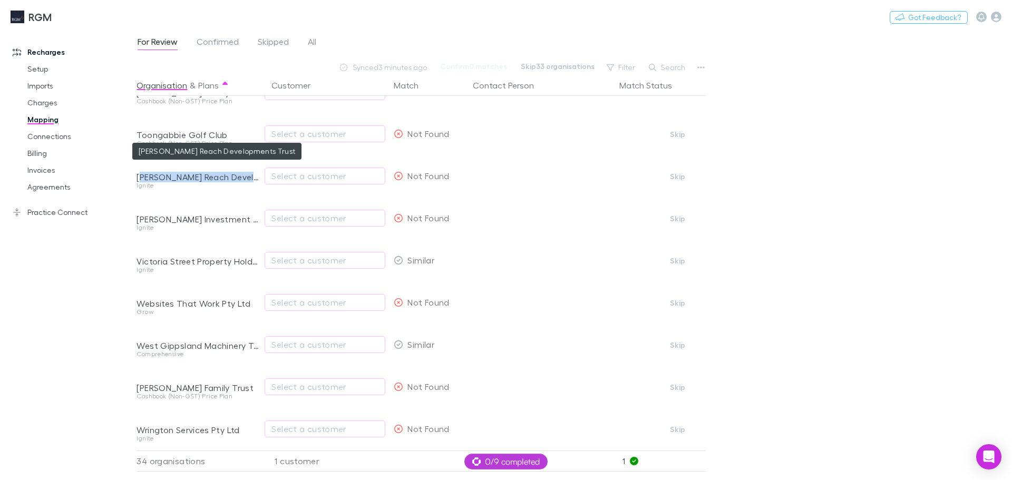
drag, startPoint x: 139, startPoint y: 168, endPoint x: 249, endPoint y: 168, distance: 109.6
click at [249, 172] on div "[PERSON_NAME] Reach Developments Trust" at bounding box center [198, 177] width 122 height 11
copy div "urra's Reach Developments"
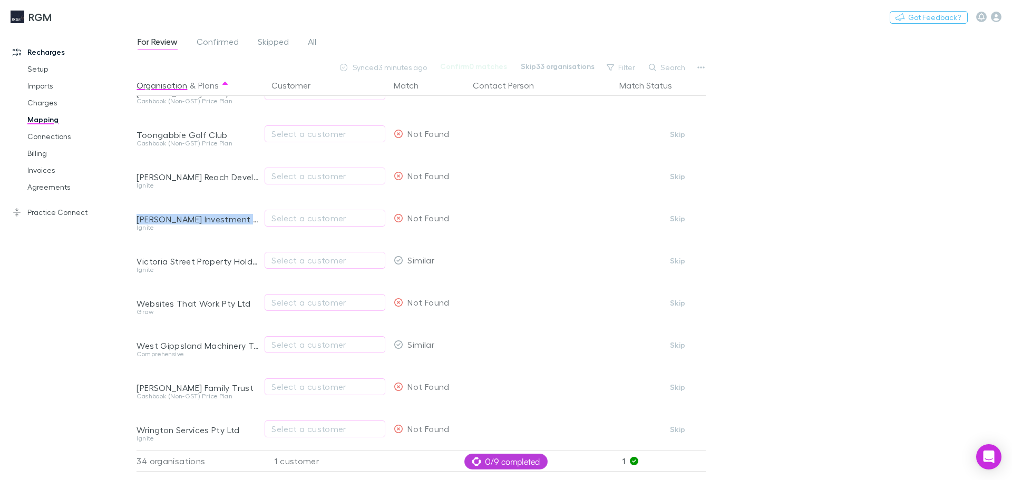
drag, startPoint x: 137, startPoint y: 209, endPoint x: 250, endPoint y: 215, distance: 113.5
click at [250, 215] on div "[PERSON_NAME] Investment Trust" at bounding box center [198, 219] width 122 height 11
copy div "[PERSON_NAME] Investment Trust"
click at [285, 254] on div "Select a customer" at bounding box center [324, 260] width 107 height 13
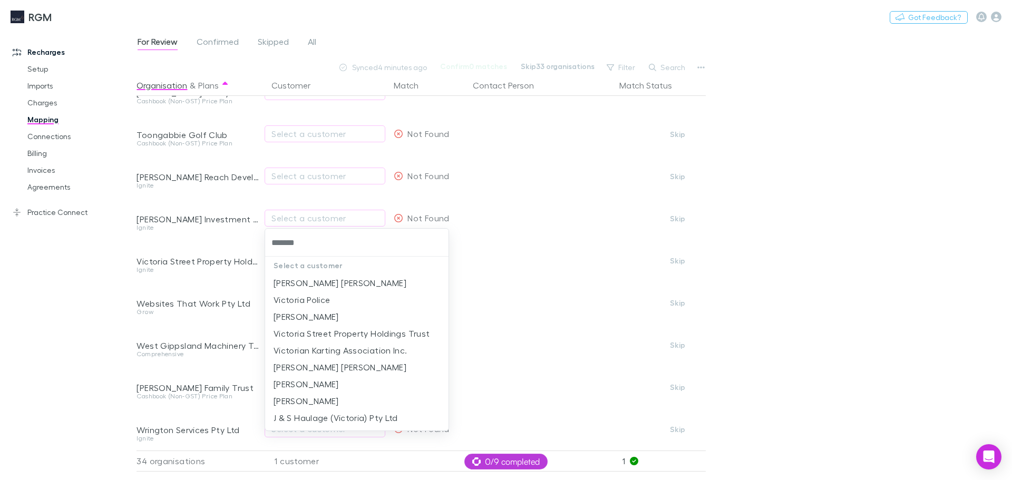
type input "********"
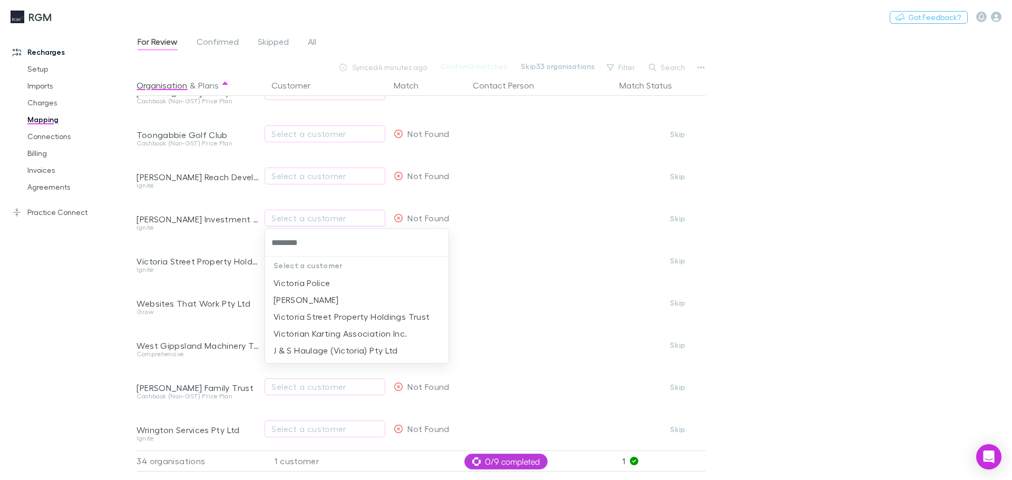
click at [352, 316] on li "Victoria Street Property Holdings Trust" at bounding box center [356, 316] width 183 height 17
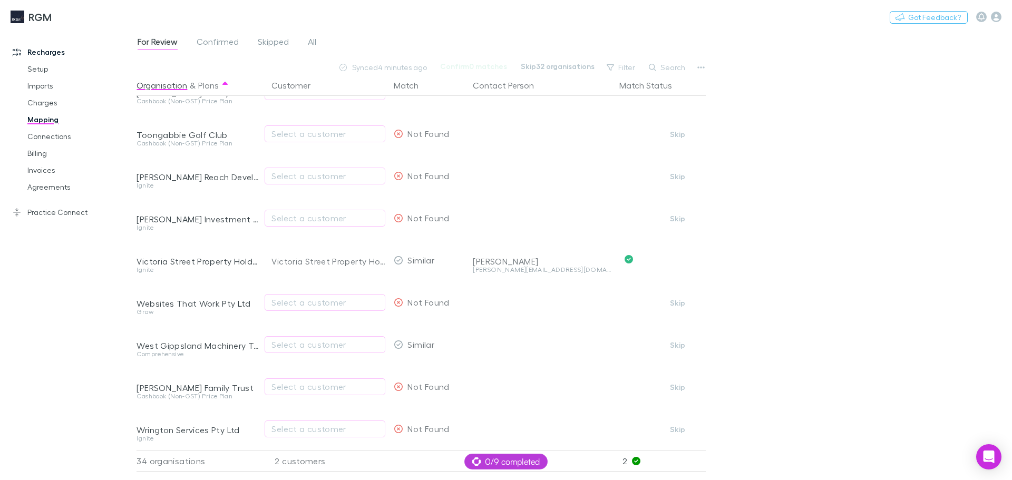
click at [700, 64] on icon "button" at bounding box center [700, 67] width 7 height 8
click at [609, 177] on p "Re-sync contacts" at bounding box center [636, 173] width 145 height 19
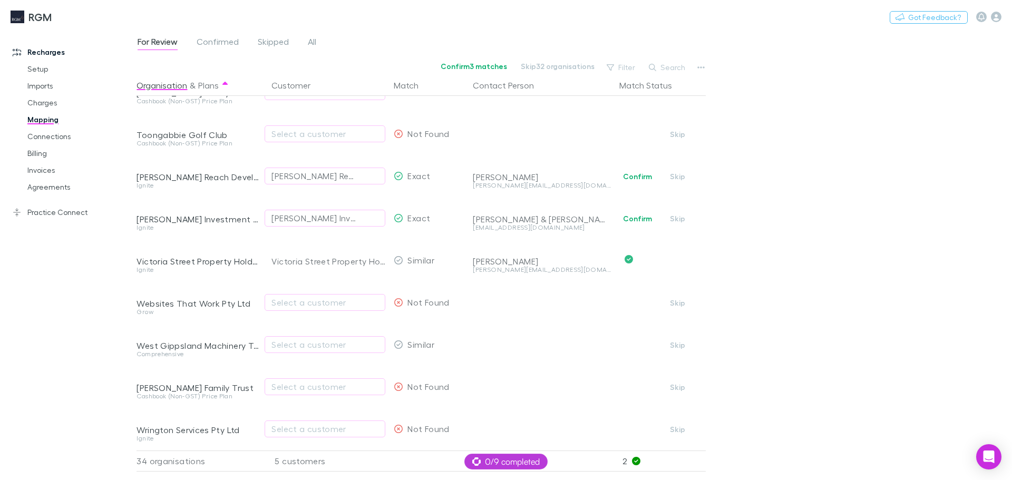
click at [632, 212] on button "Confirm" at bounding box center [637, 218] width 43 height 13
click at [630, 170] on button "Confirm" at bounding box center [637, 176] width 43 height 13
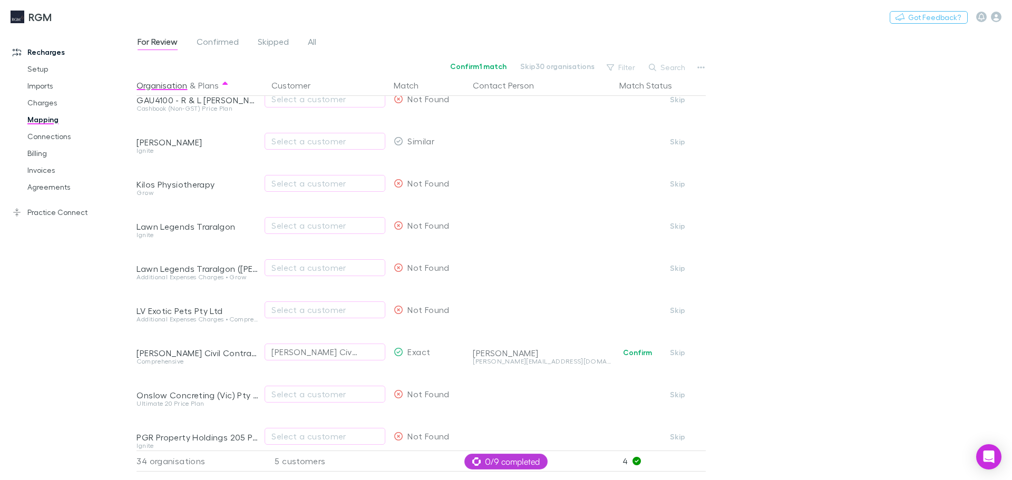
scroll to position [0, 0]
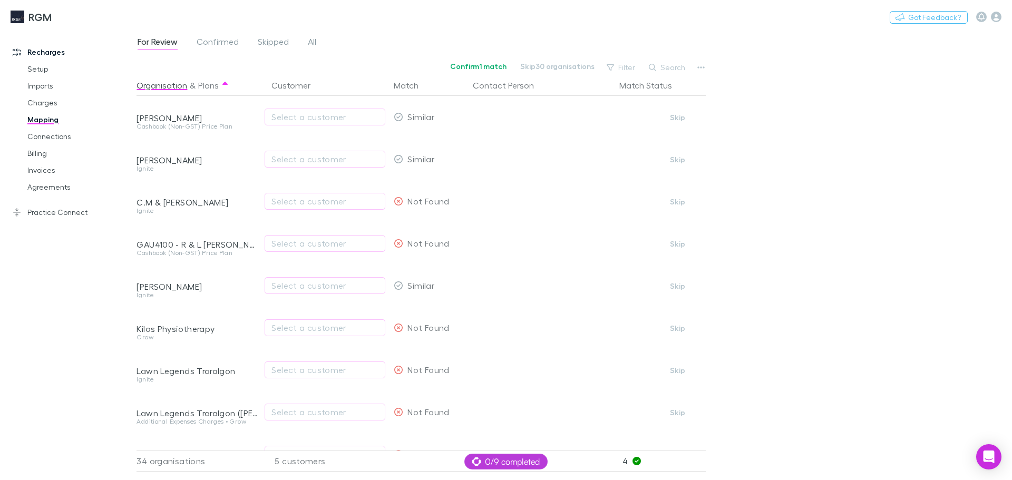
click at [324, 123] on div "Select a customer" at bounding box center [324, 117] width 107 height 13
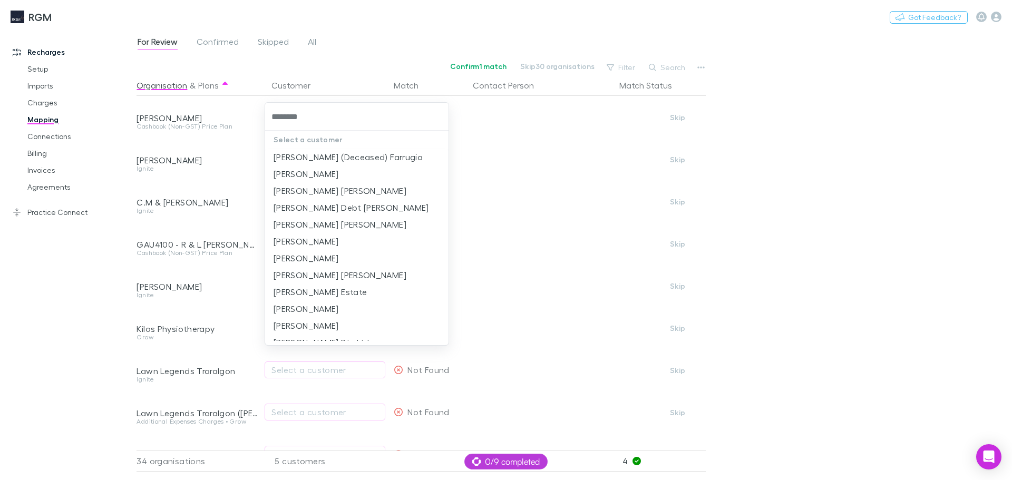
type input "*********"
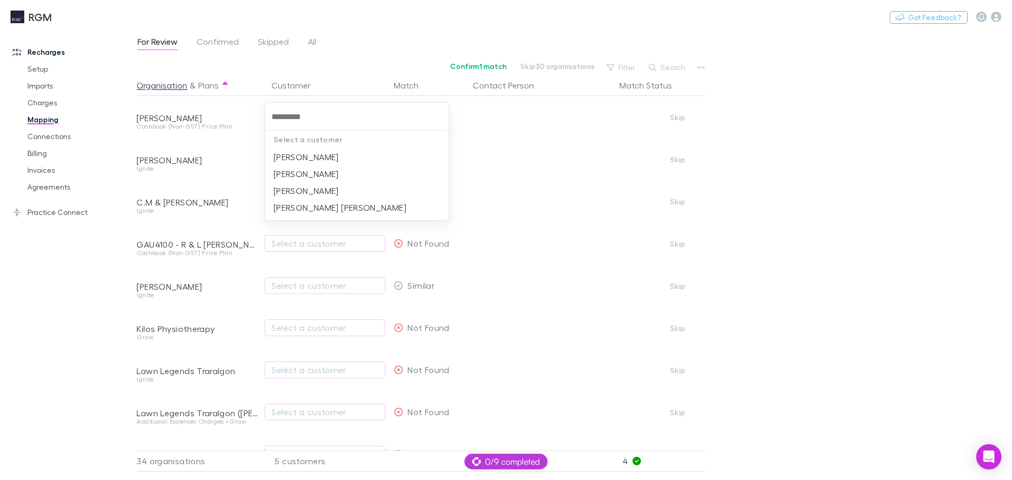
click at [318, 157] on li "[PERSON_NAME]" at bounding box center [356, 157] width 183 height 17
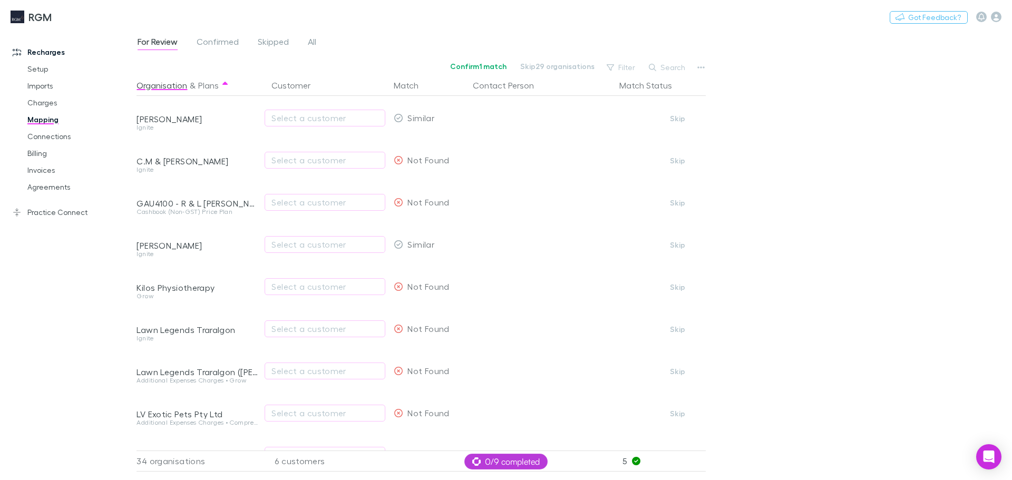
scroll to position [53, 0]
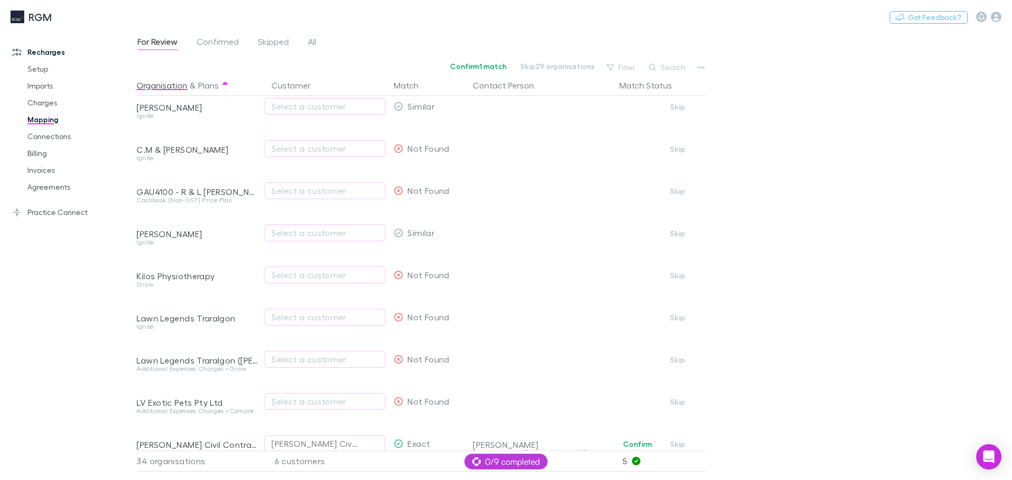
click at [340, 231] on div "Select a customer" at bounding box center [324, 233] width 107 height 13
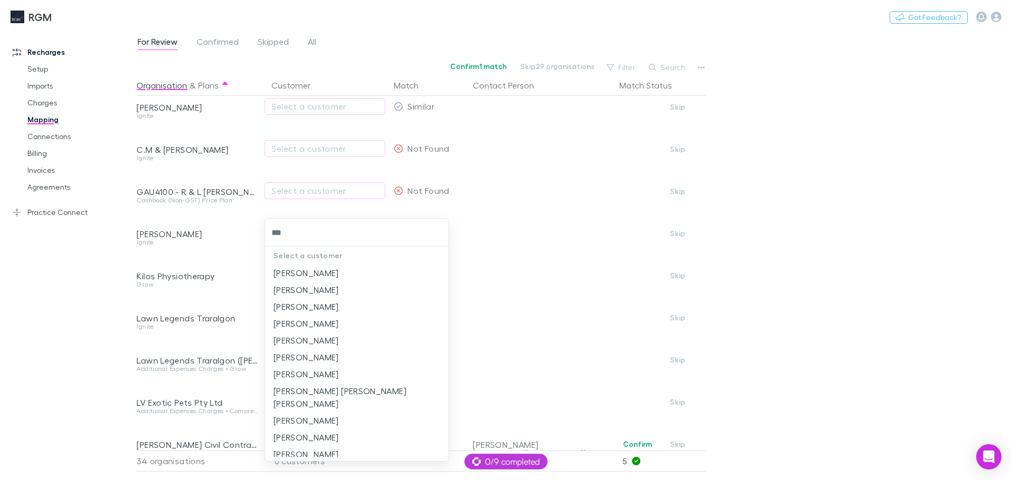
type input "****"
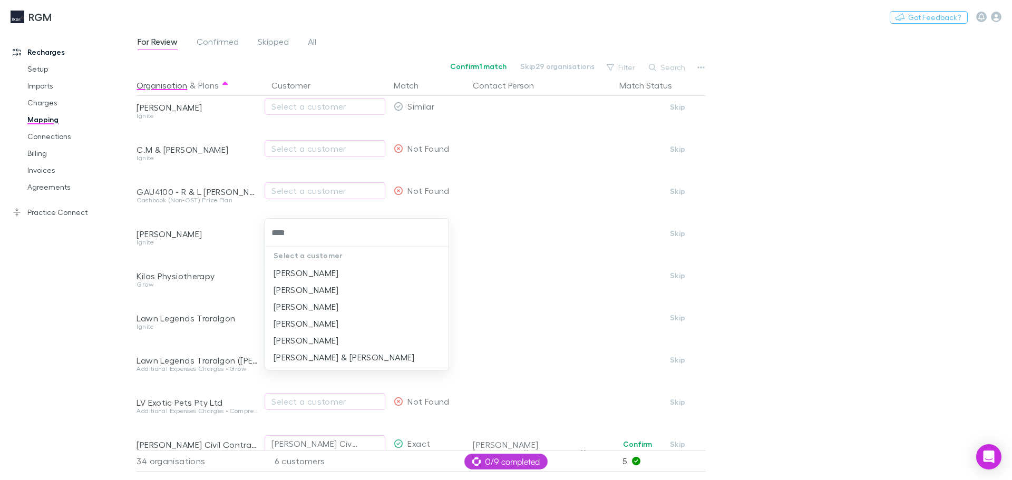
click at [319, 294] on li "[PERSON_NAME]" at bounding box center [356, 289] width 183 height 17
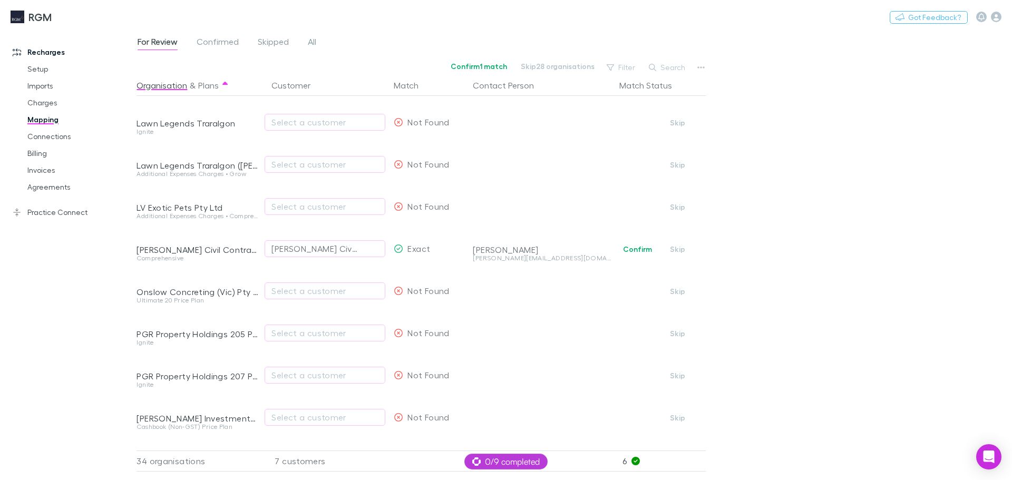
scroll to position [264, 0]
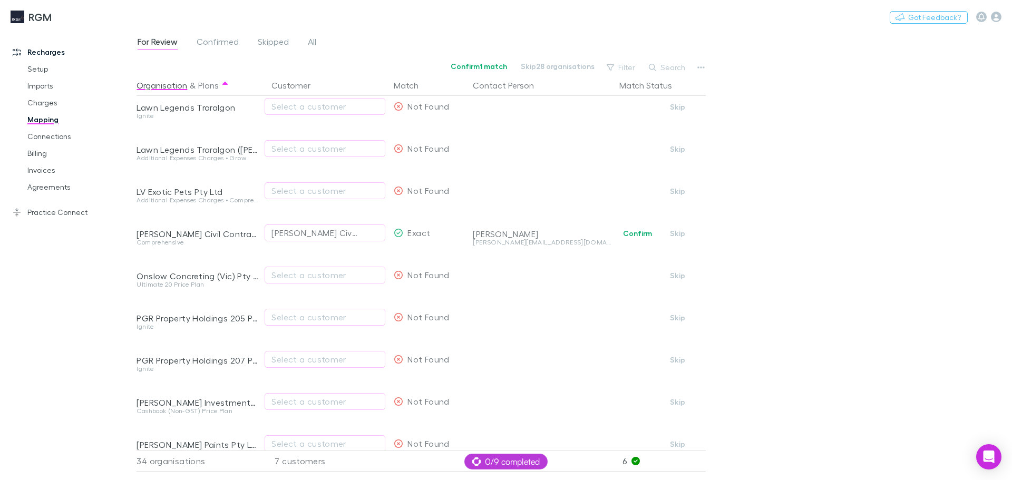
click at [638, 234] on button "Confirm" at bounding box center [637, 233] width 43 height 13
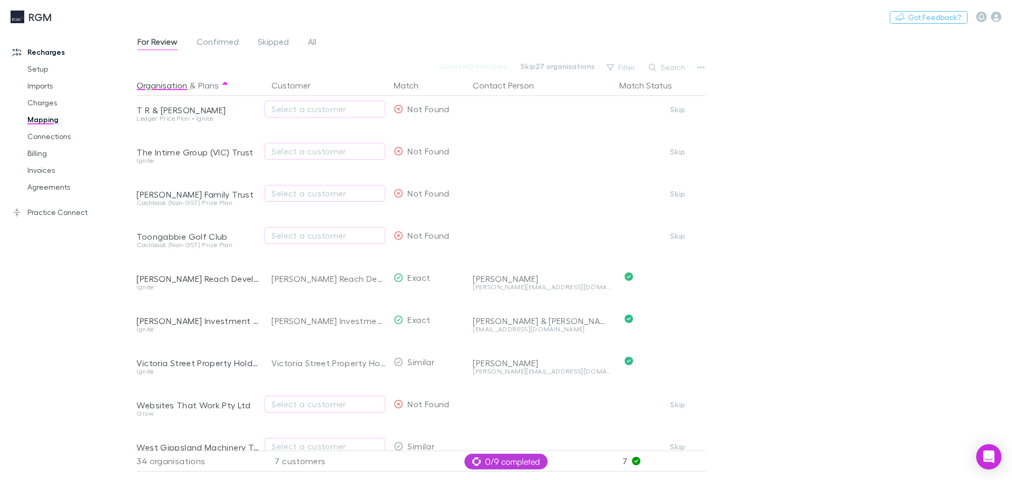
scroll to position [969, 0]
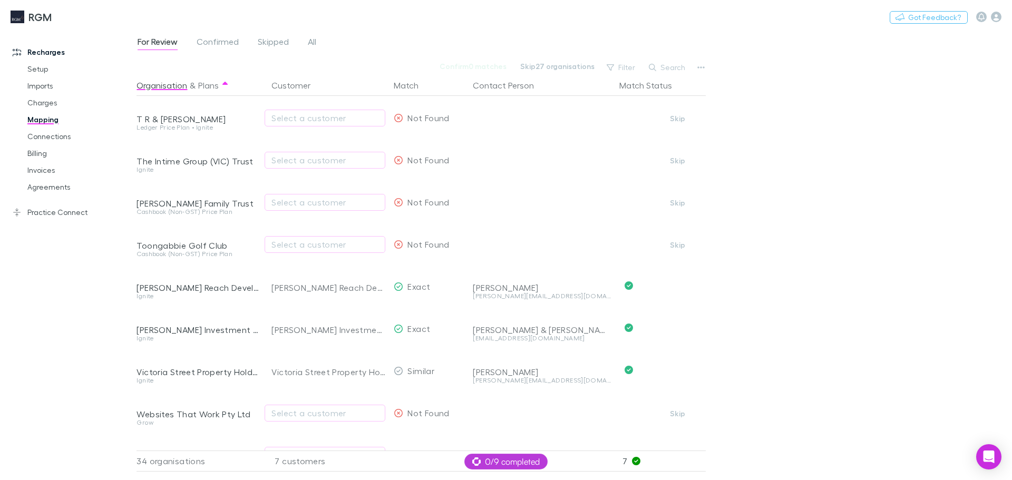
click at [219, 40] on span "Confirmed" at bounding box center [218, 43] width 42 height 14
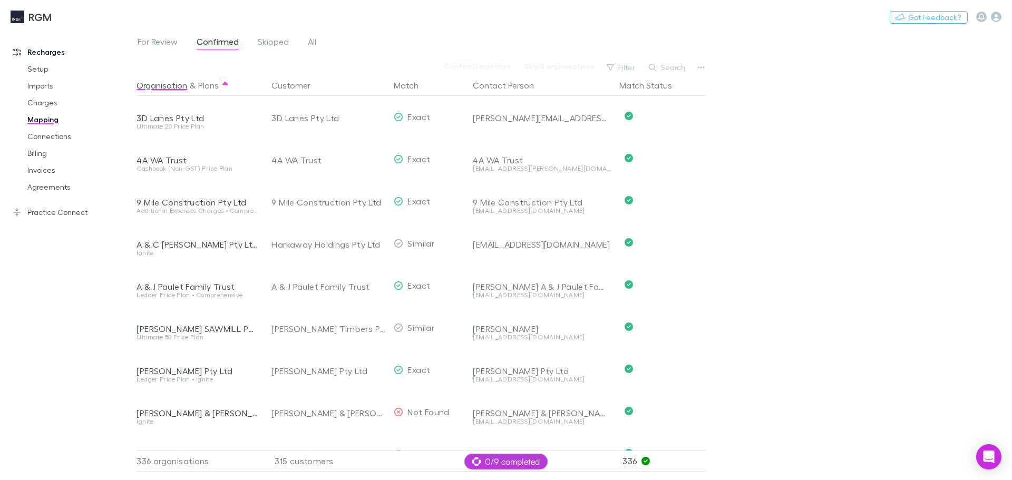
click at [159, 42] on span "For Review" at bounding box center [158, 43] width 40 height 14
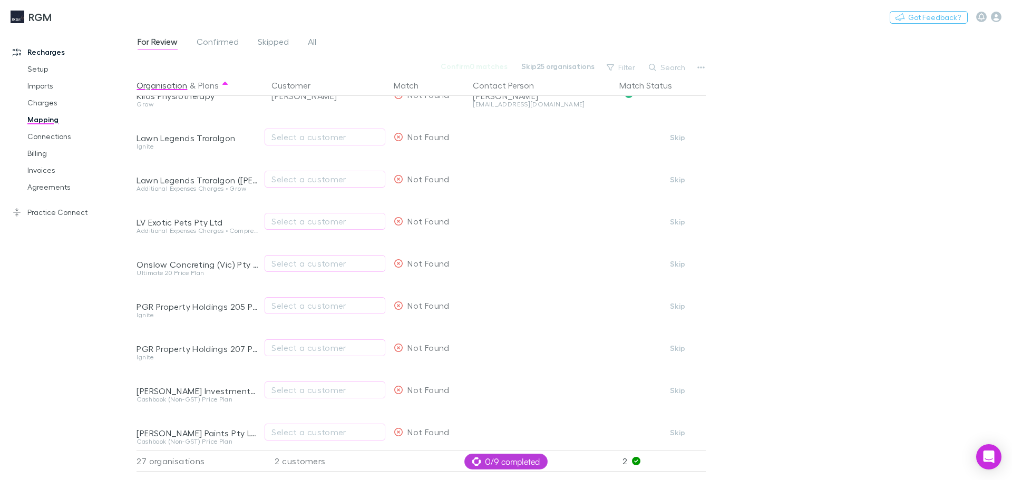
scroll to position [264, 0]
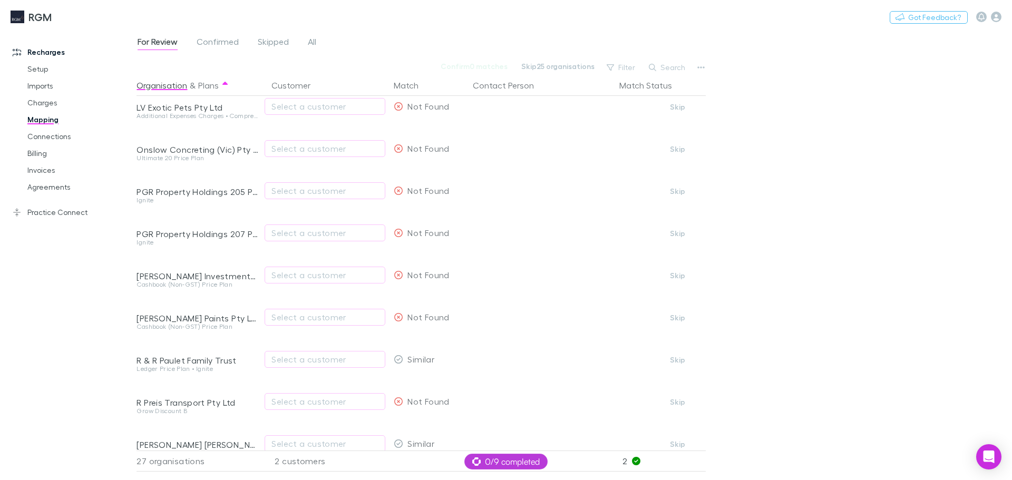
click at [302, 317] on div "Select a customer" at bounding box center [324, 317] width 107 height 13
type input "*****"
click at [145, 317] on div at bounding box center [506, 240] width 1012 height 480
click at [300, 277] on div "Select a customer" at bounding box center [324, 275] width 107 height 13
type input "*****"
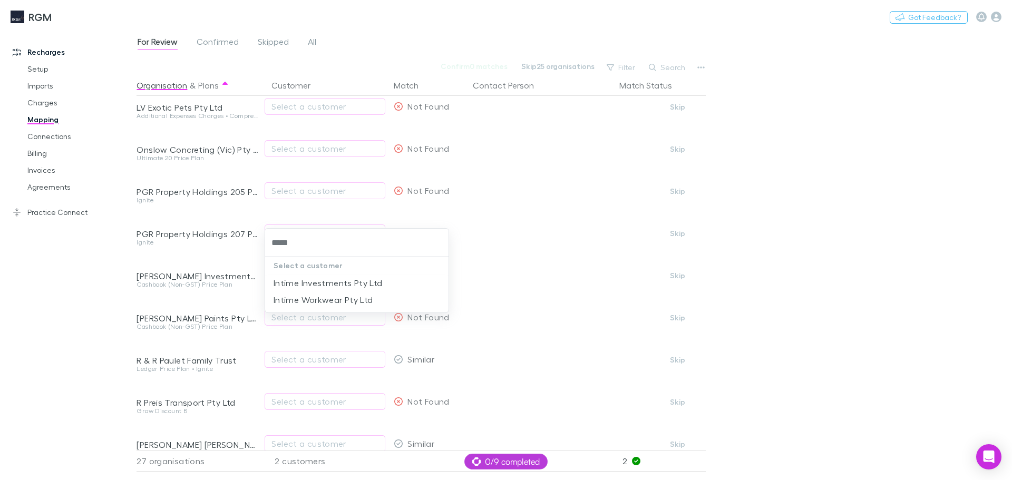
click at [346, 300] on li "Intime Workwear Pty Ltd" at bounding box center [356, 300] width 183 height 17
click at [337, 318] on div "Select a customer" at bounding box center [324, 317] width 107 height 13
type input "******"
click at [328, 304] on li "Intime Workwear Pty Ltd" at bounding box center [356, 300] width 183 height 17
